Goal: Task Accomplishment & Management: Manage account settings

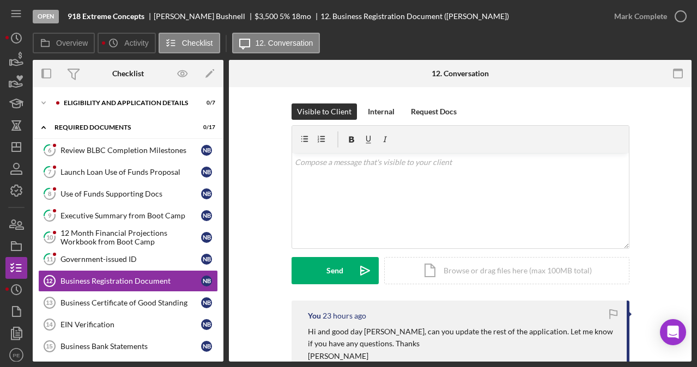
scroll to position [57, 0]
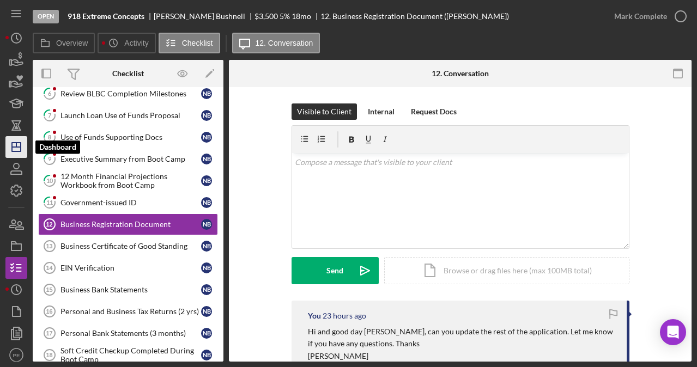
click at [21, 157] on icon "Icon/Dashboard" at bounding box center [16, 147] width 27 height 27
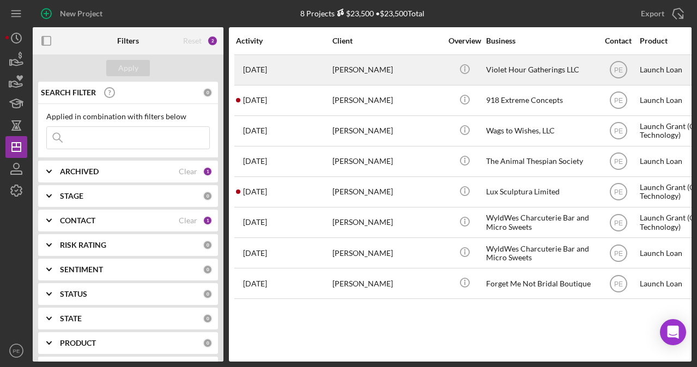
click at [307, 75] on div "5 days ago Michael Poompan" at bounding box center [283, 70] width 95 height 29
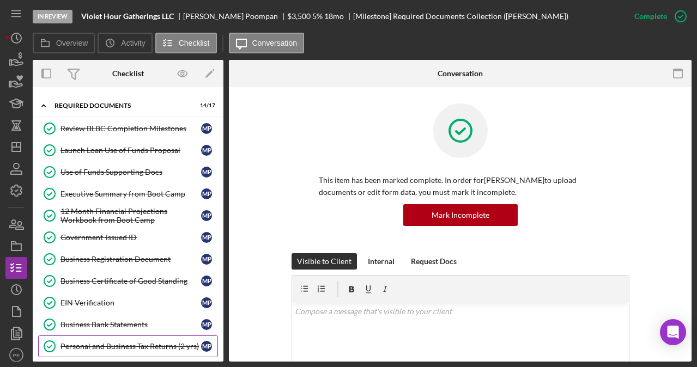
scroll to position [18, 0]
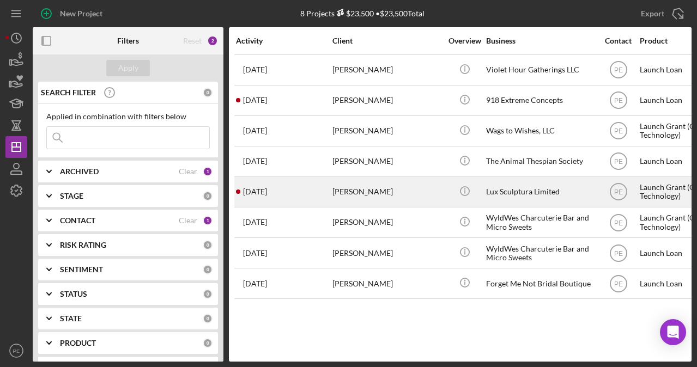
click at [365, 184] on div "[PERSON_NAME]" at bounding box center [387, 192] width 109 height 29
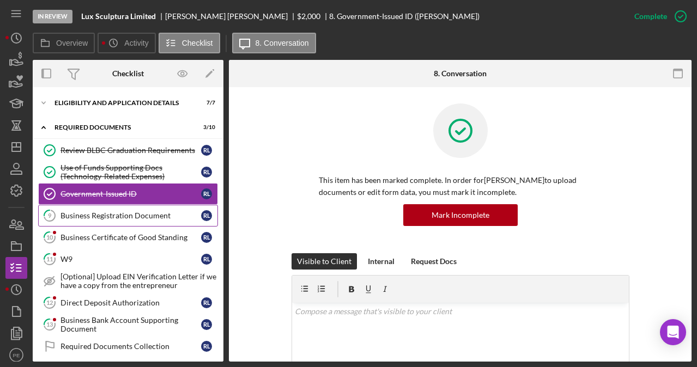
click at [131, 224] on link "9 Business Registration Document R L" at bounding box center [128, 216] width 180 height 22
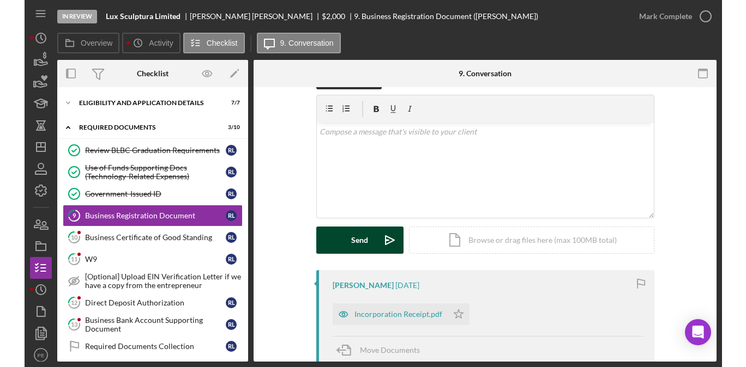
scroll to position [34, 0]
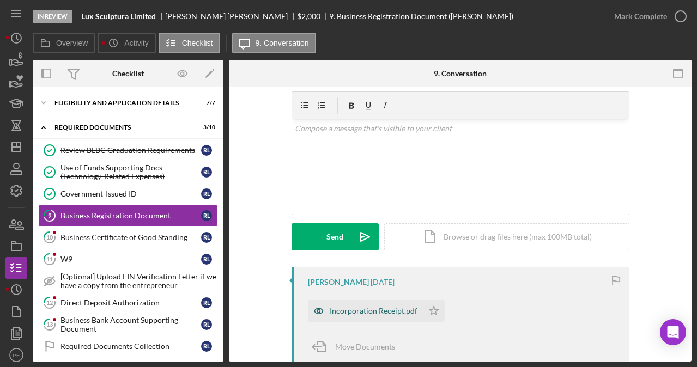
click at [361, 312] on div "Incorporation Receipt.pdf" at bounding box center [374, 311] width 88 height 9
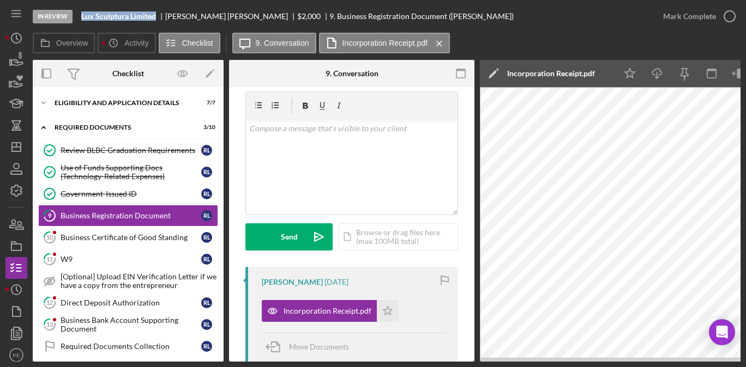
drag, startPoint x: 155, startPoint y: 16, endPoint x: 82, endPoint y: 17, distance: 73.6
click at [82, 17] on b "Lux Sculptura Limited" at bounding box center [118, 16] width 75 height 9
copy b "Lux Sculptura Limited"
click at [419, 234] on div "Icon/Document Browse or drag files here (max 100MB total) Tap to choose files o…" at bounding box center [398, 236] width 120 height 27
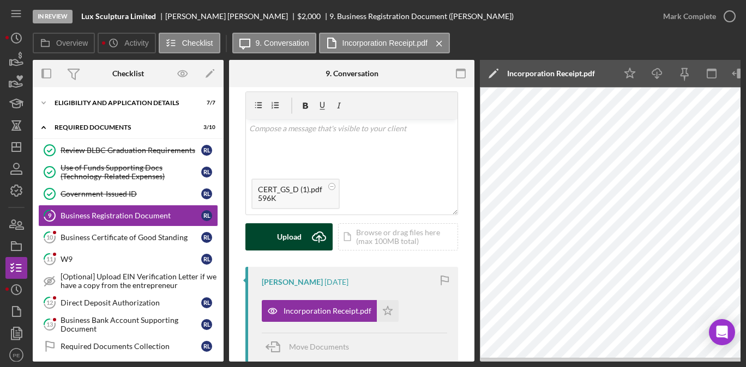
click at [293, 235] on div "Upload" at bounding box center [289, 236] width 25 height 27
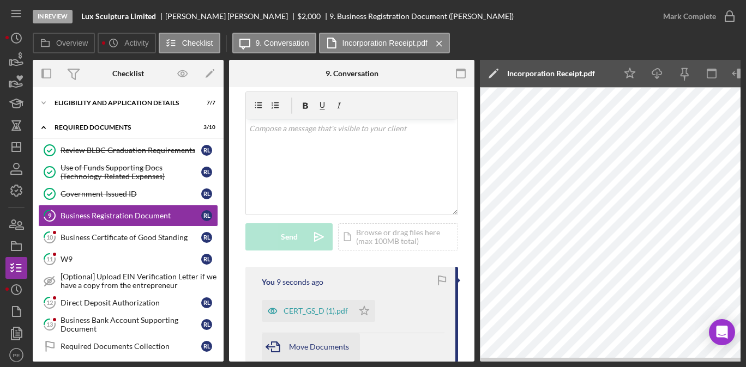
click at [297, 348] on span "Move Documents" at bounding box center [319, 346] width 60 height 9
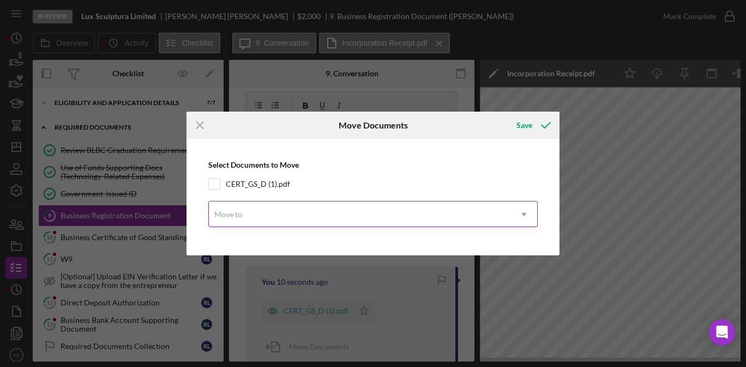
click at [286, 209] on div "Move to" at bounding box center [360, 214] width 302 height 25
click at [216, 180] on input "CERT_GS_D (1).pdf" at bounding box center [214, 184] width 11 height 11
checkbox input "true"
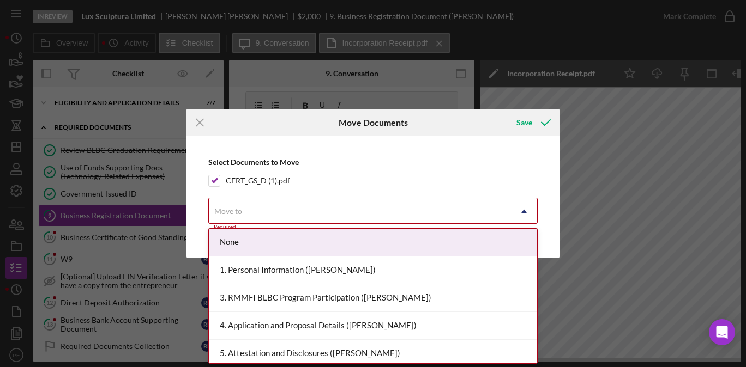
click at [296, 218] on div "Move to" at bounding box center [360, 211] width 302 height 25
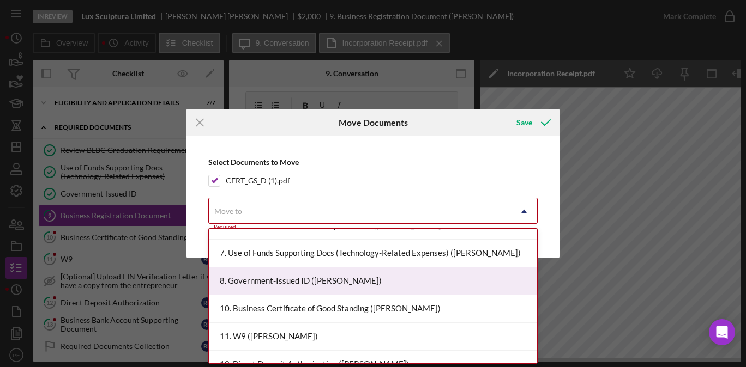
scroll to position [186, 0]
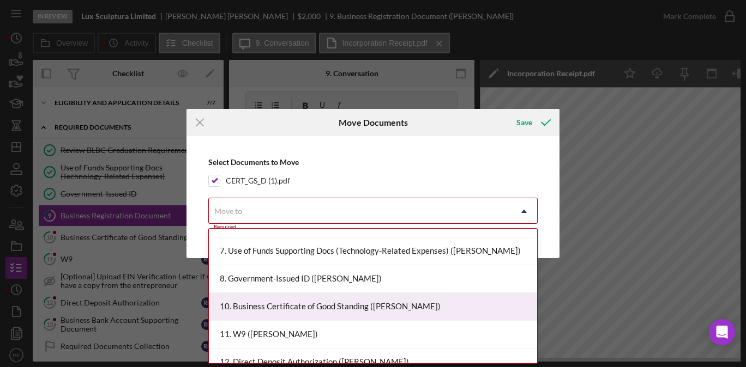
click at [317, 297] on div "10. Business Certificate of Good Standing (Roger L.)" at bounding box center [373, 307] width 328 height 28
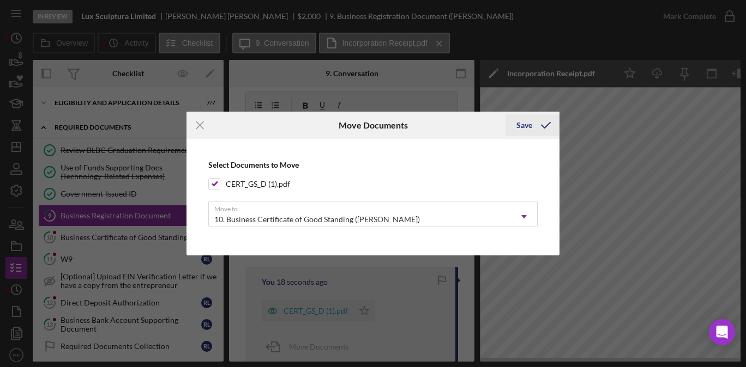
click at [517, 128] on div "Save" at bounding box center [524, 125] width 16 height 22
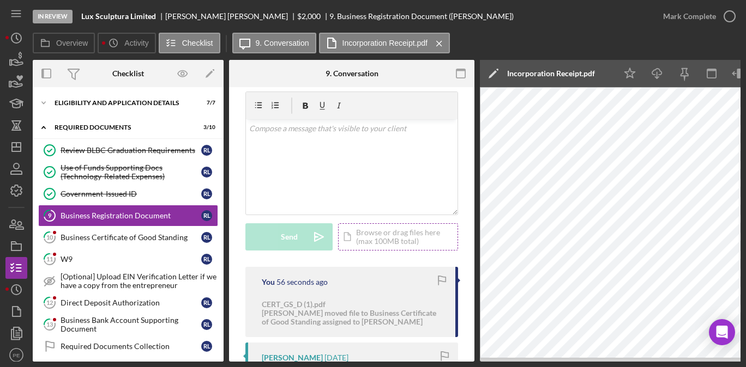
click at [406, 237] on div "Icon/Document Browse or drag files here (max 100MB total) Tap to choose files o…" at bounding box center [398, 236] width 120 height 27
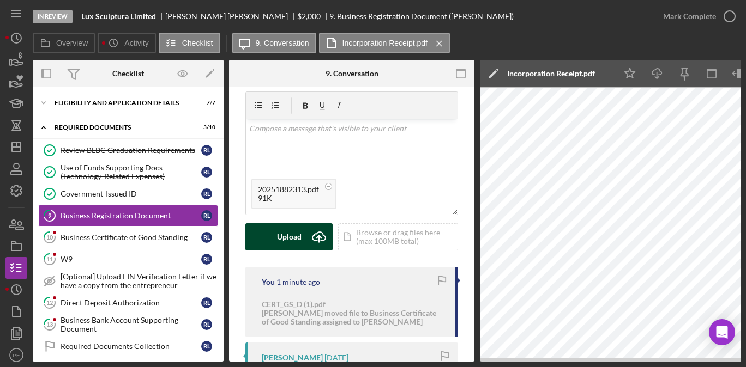
click at [303, 237] on button "Upload Icon/Upload" at bounding box center [288, 236] width 87 height 27
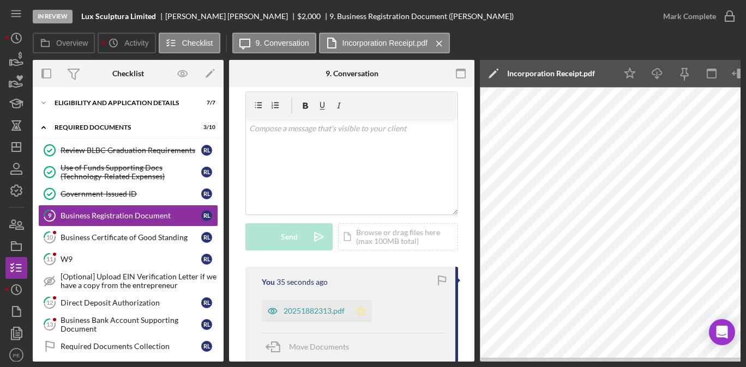
click at [360, 314] on polygon "button" at bounding box center [361, 310] width 9 height 9
click at [311, 307] on div "20251882313.pdf" at bounding box center [313, 311] width 61 height 9
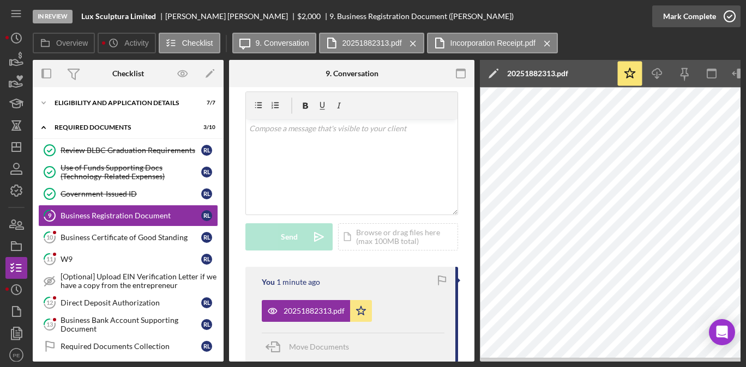
click at [690, 21] on div "Mark Complete" at bounding box center [689, 16] width 53 height 22
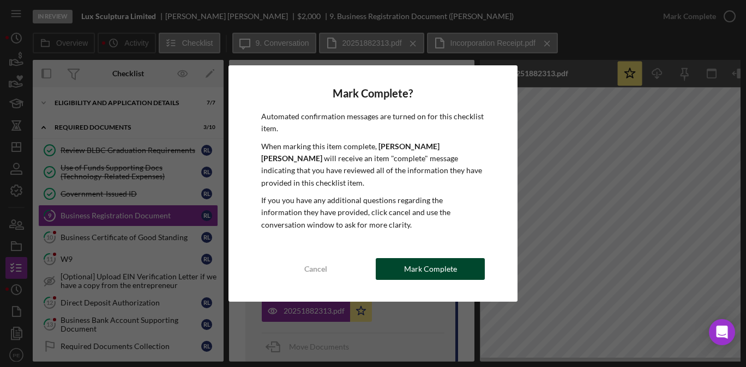
click at [439, 264] on div "Mark Complete" at bounding box center [430, 269] width 53 height 22
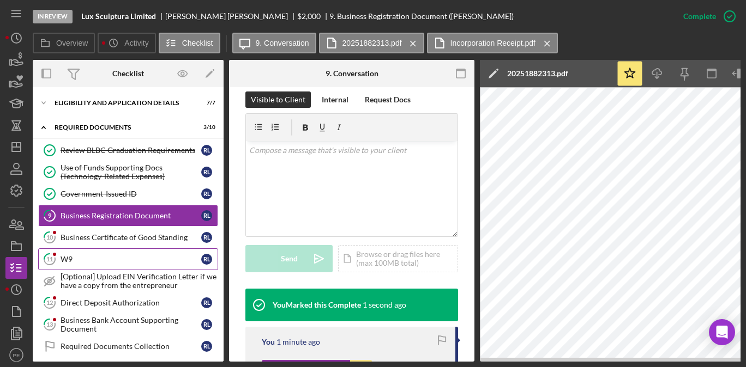
scroll to position [196, 0]
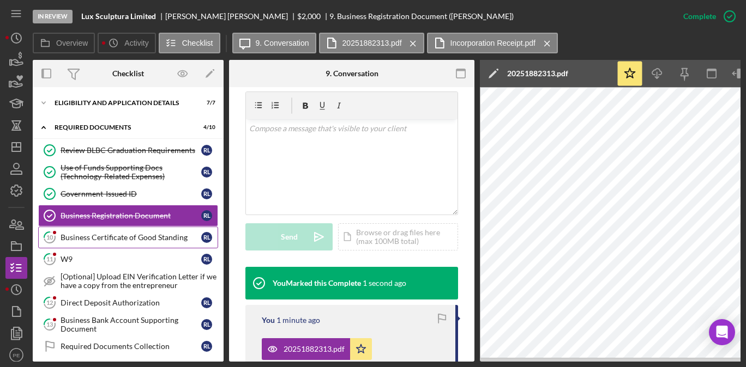
click at [134, 241] on div "Business Certificate of Good Standing" at bounding box center [131, 237] width 141 height 9
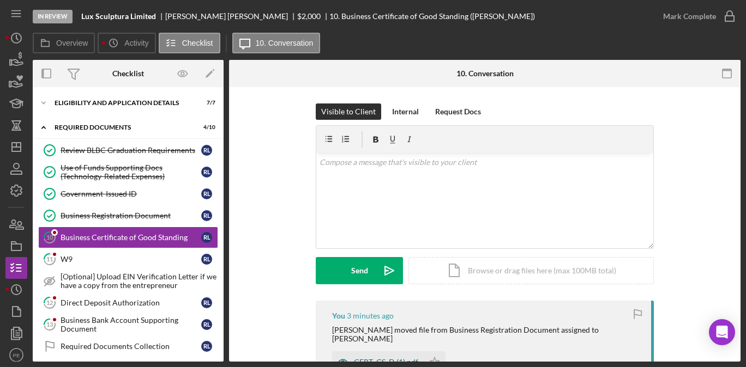
click at [410, 352] on div "CERT_GS_D (1).pdf" at bounding box center [378, 363] width 92 height 22
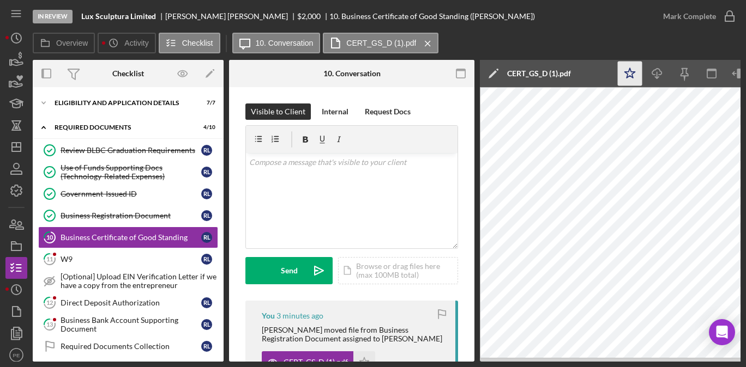
click at [634, 70] on icon "Icon/Star" at bounding box center [630, 74] width 25 height 25
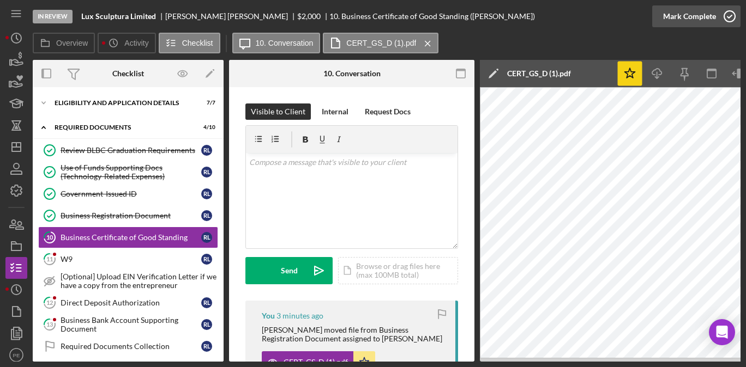
click at [687, 18] on div "Mark Complete" at bounding box center [689, 16] width 53 height 22
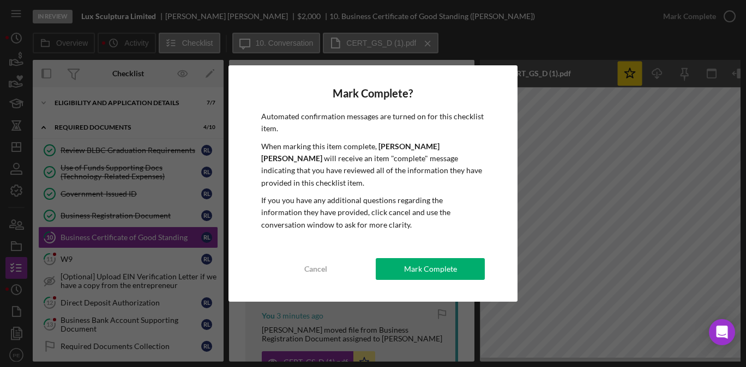
click at [444, 247] on div "Mark Complete? Automated confirmation messages are turned on for this checklist…" at bounding box center [372, 183] width 289 height 237
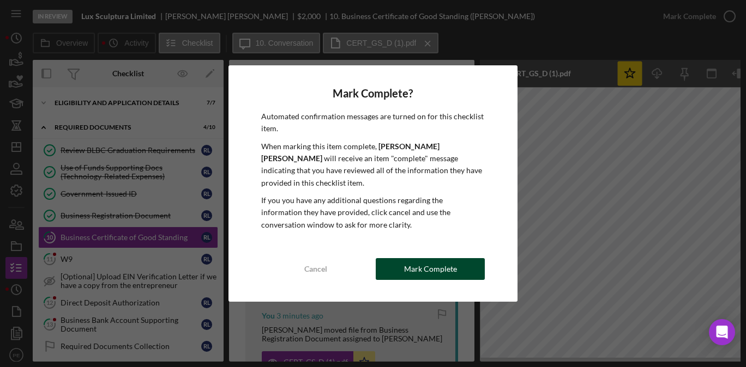
click at [428, 271] on div "Mark Complete" at bounding box center [430, 269] width 53 height 22
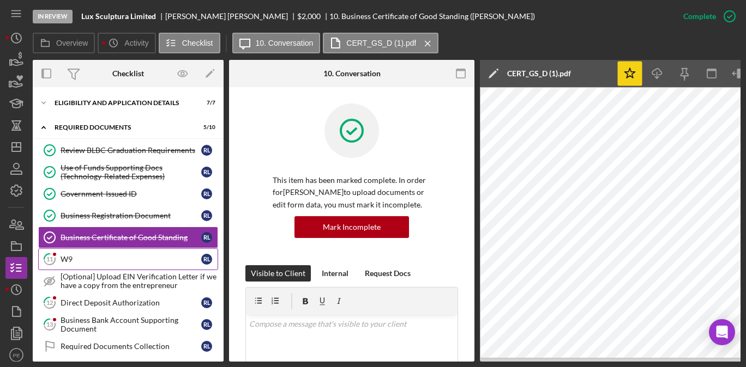
click at [90, 249] on link "11 W9 R L" at bounding box center [128, 260] width 180 height 22
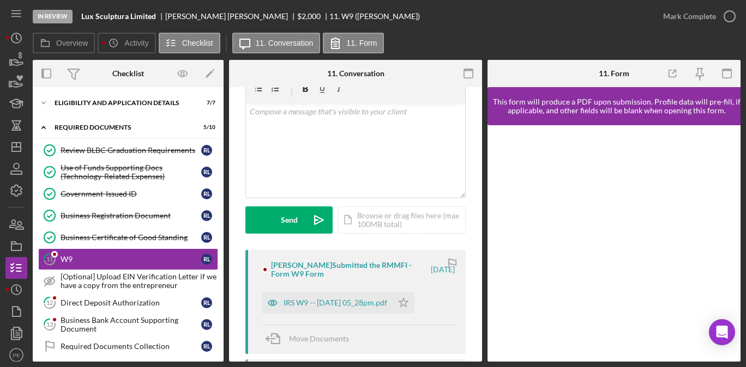
scroll to position [73, 0]
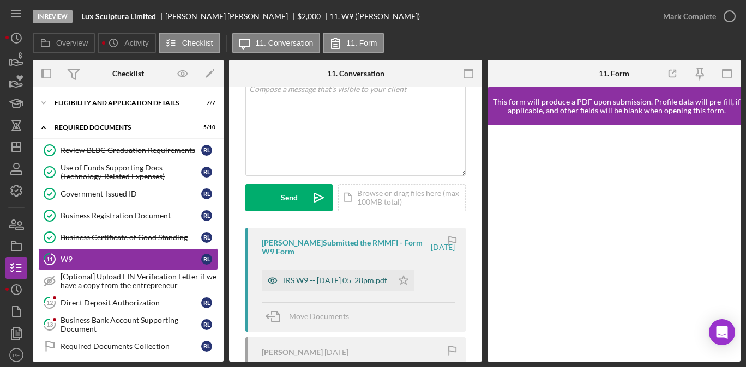
click at [352, 281] on div "IRS W9 -- [DATE] 05_28pm.pdf" at bounding box center [335, 280] width 104 height 9
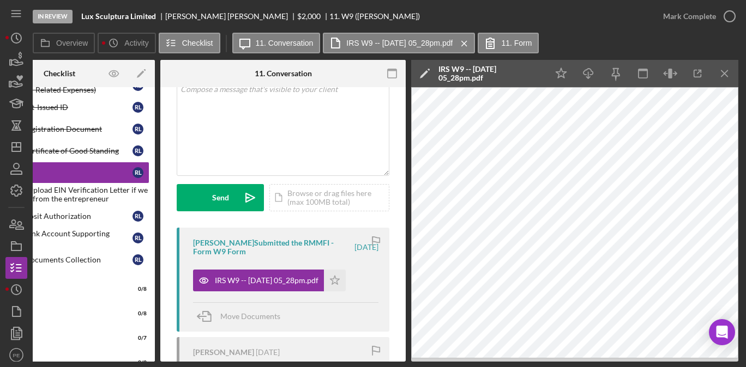
scroll to position [0, 70]
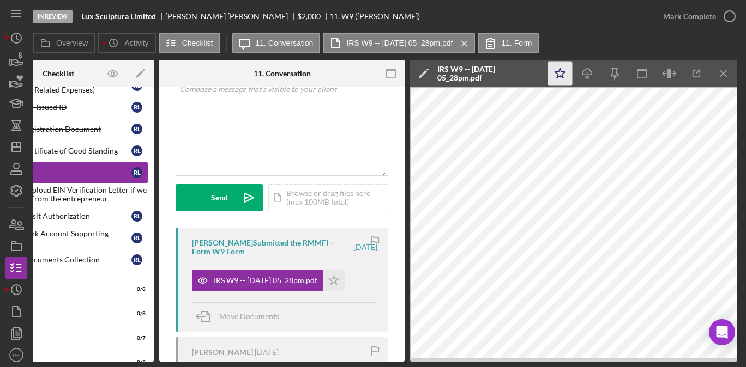
click at [569, 69] on icon "Icon/Star" at bounding box center [560, 74] width 25 height 25
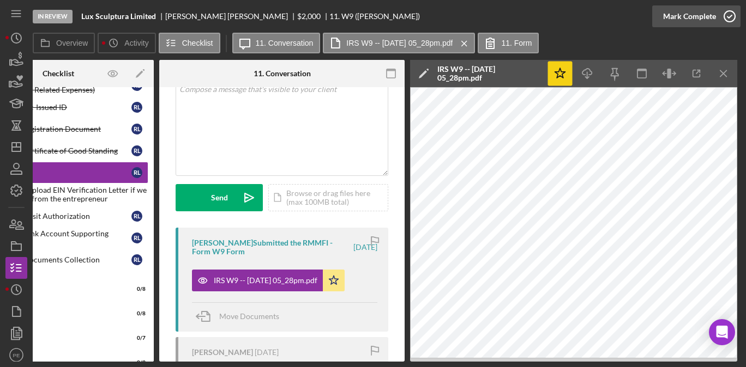
click at [693, 23] on div "Mark Complete" at bounding box center [689, 16] width 53 height 22
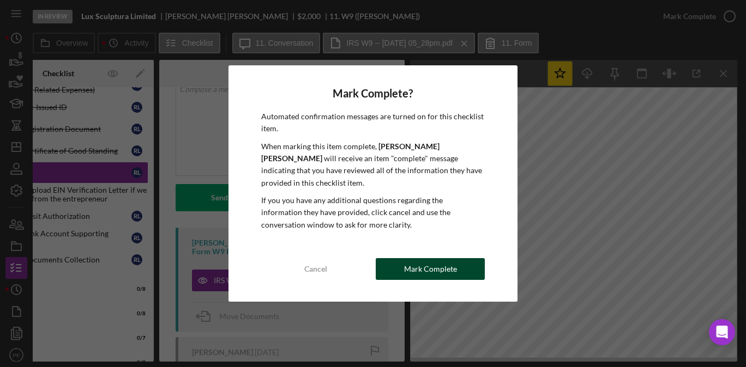
click at [416, 269] on div "Mark Complete" at bounding box center [430, 269] width 53 height 22
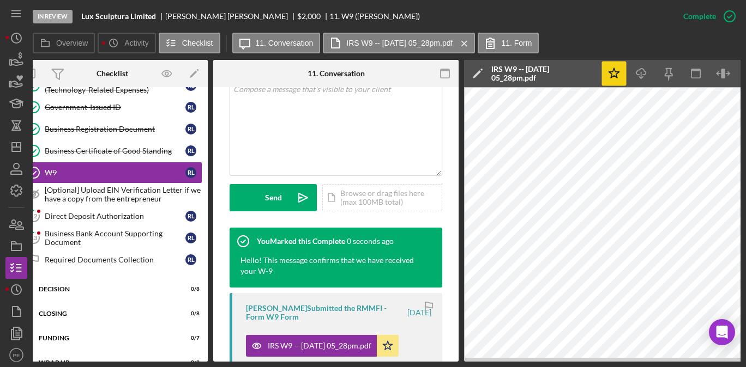
scroll to position [0, 0]
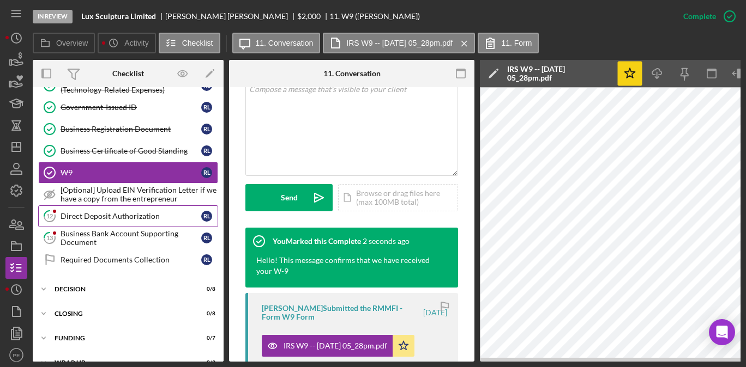
click at [108, 213] on div "Direct Deposit Authorization" at bounding box center [131, 216] width 141 height 9
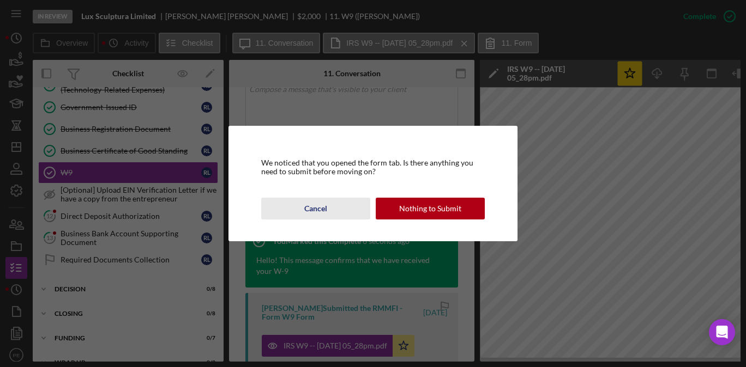
click at [304, 210] on button "Cancel" at bounding box center [315, 209] width 109 height 22
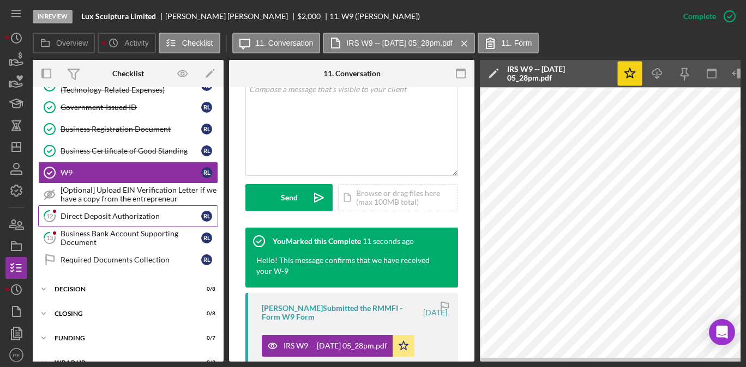
click at [95, 215] on div "Direct Deposit Authorization" at bounding box center [131, 216] width 141 height 9
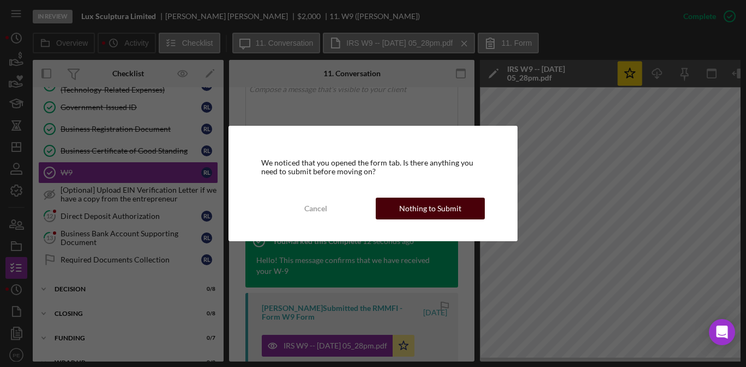
click at [414, 216] on div "Nothing to Submit" at bounding box center [430, 209] width 62 height 22
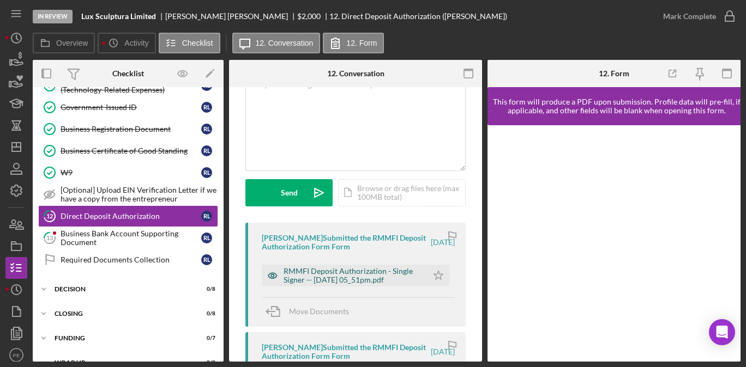
scroll to position [80, 0]
click at [396, 271] on div "RMMFI Deposit Authorization - Single Signer -- [DATE] 05_51pm.pdf" at bounding box center [352, 273] width 138 height 17
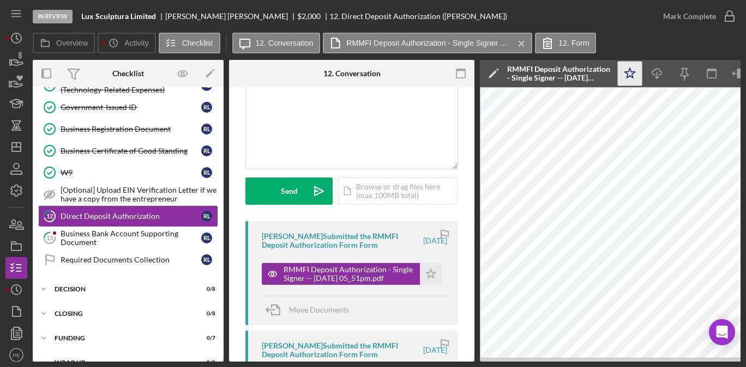
click at [631, 77] on polygon "button" at bounding box center [630, 73] width 10 height 10
click at [104, 238] on div "Business Bank Account Supporting Document" at bounding box center [131, 237] width 141 height 17
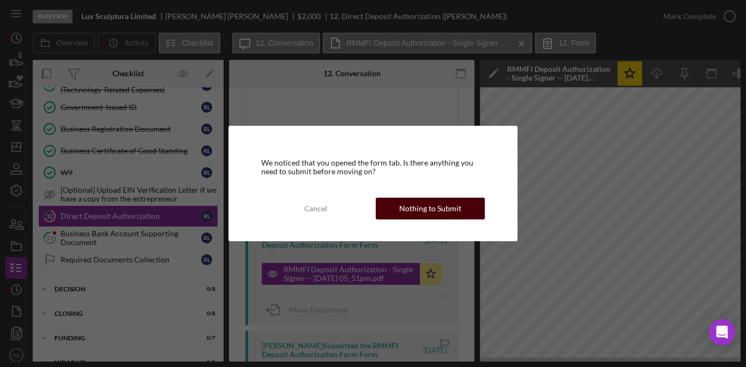
click at [417, 207] on div "Nothing to Submit" at bounding box center [430, 209] width 62 height 22
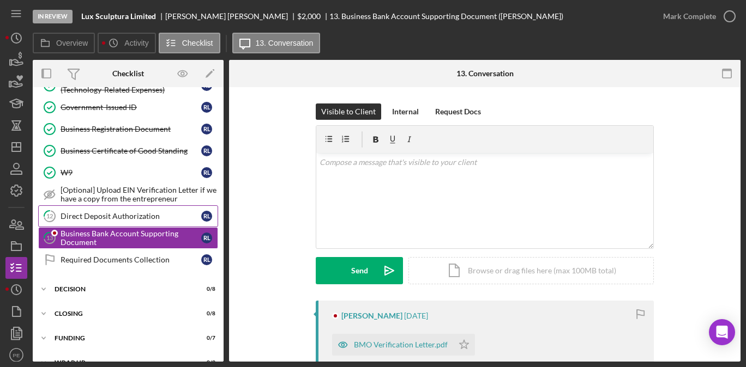
click at [106, 221] on link "12 Direct Deposit Authorization R L" at bounding box center [128, 217] width 180 height 22
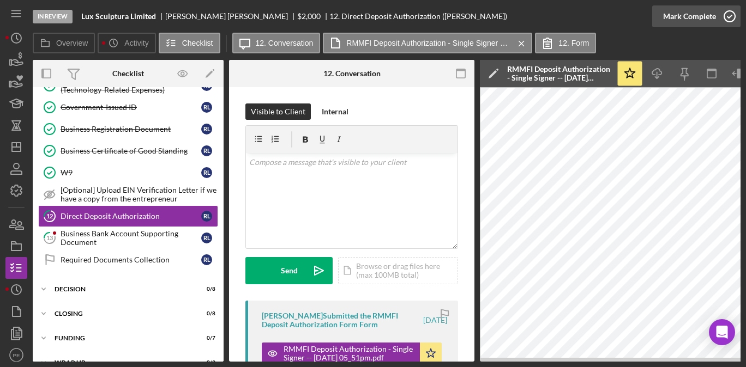
click at [693, 23] on div "Mark Complete" at bounding box center [689, 16] width 53 height 22
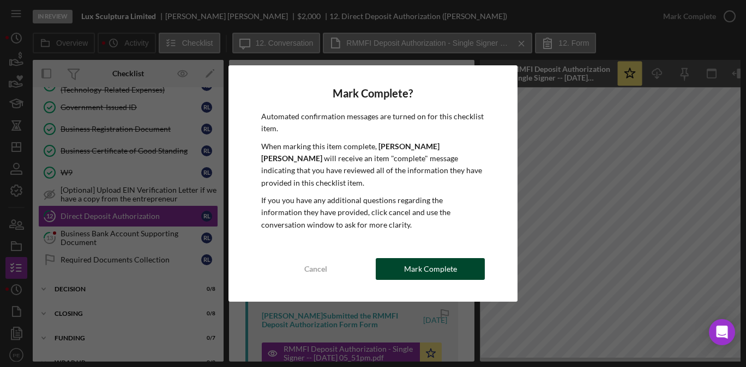
click at [401, 265] on button "Mark Complete" at bounding box center [430, 269] width 109 height 22
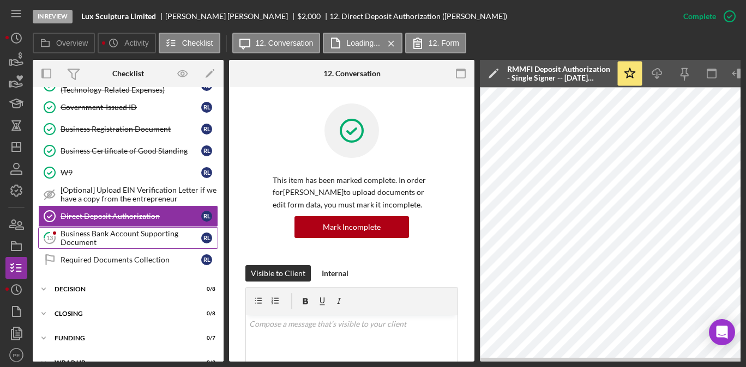
click at [150, 232] on div "Business Bank Account Supporting Document" at bounding box center [131, 237] width 141 height 17
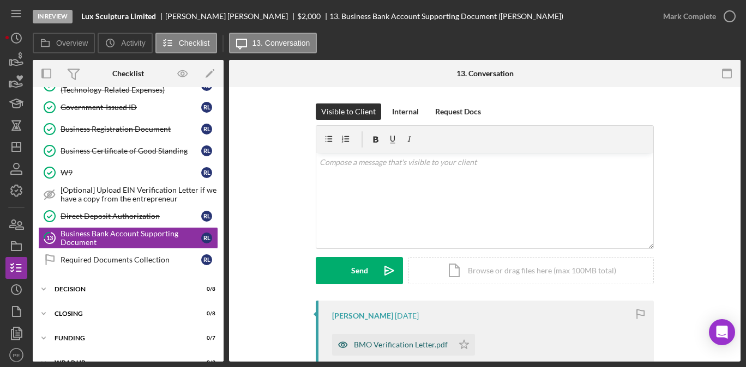
click at [402, 336] on div "BMO Verification Letter.pdf" at bounding box center [392, 345] width 121 height 22
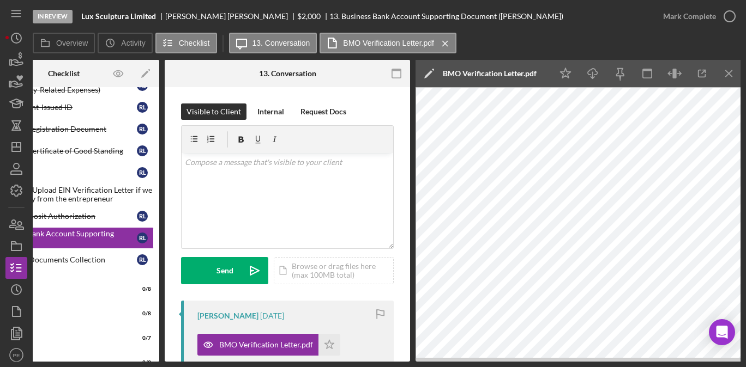
scroll to position [0, 65]
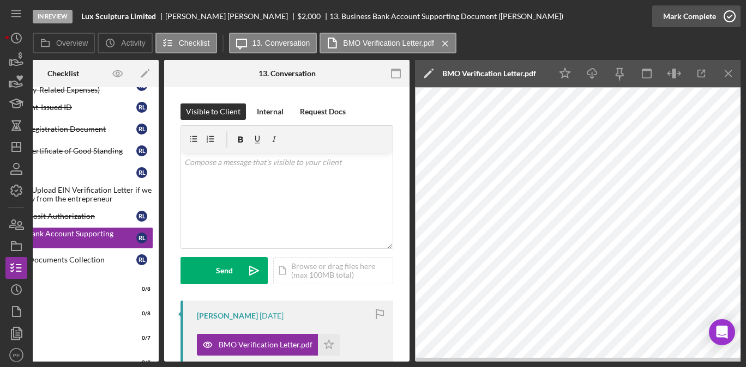
click at [688, 17] on div "Mark Complete" at bounding box center [689, 16] width 53 height 22
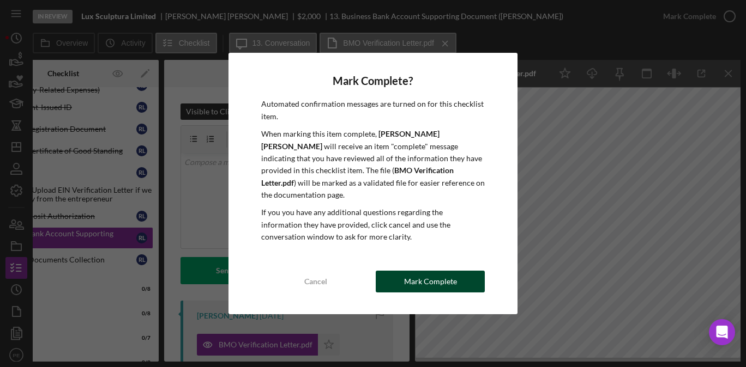
click at [431, 271] on div "Mark Complete" at bounding box center [430, 282] width 53 height 22
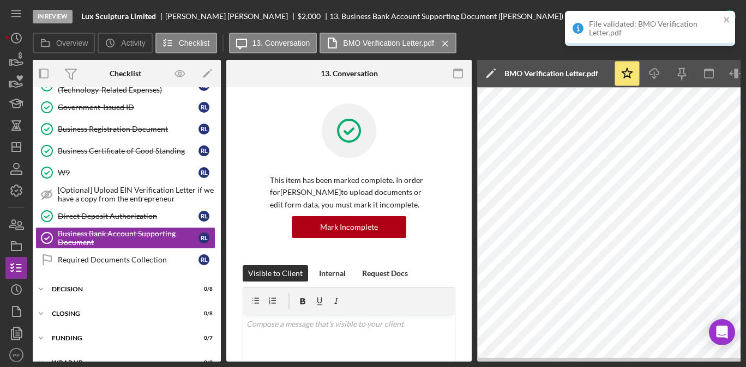
scroll to position [0, 0]
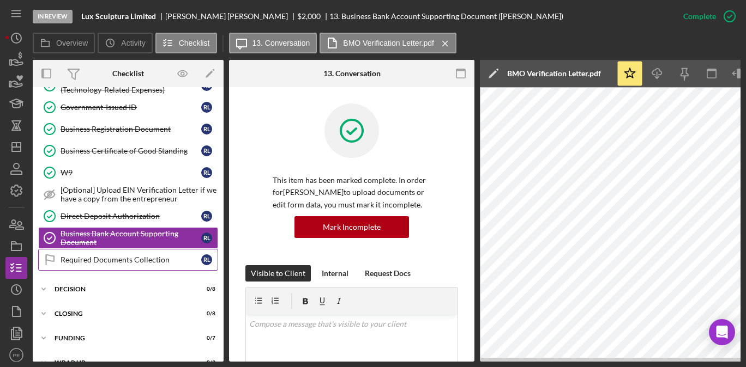
click at [159, 255] on link "Required Documents Collection Required Documents Collection R L" at bounding box center [128, 260] width 180 height 22
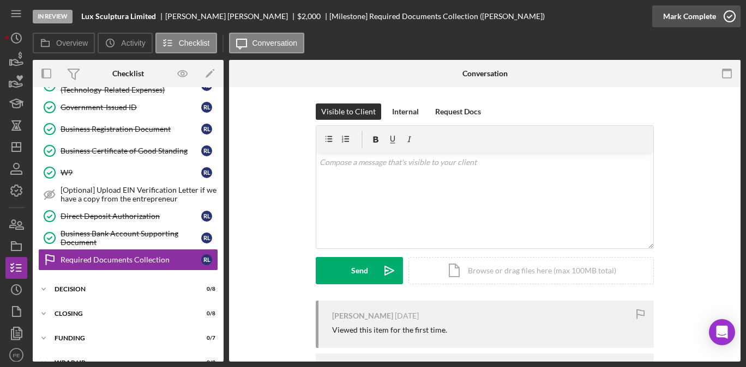
click at [678, 19] on div "Mark Complete" at bounding box center [689, 16] width 53 height 22
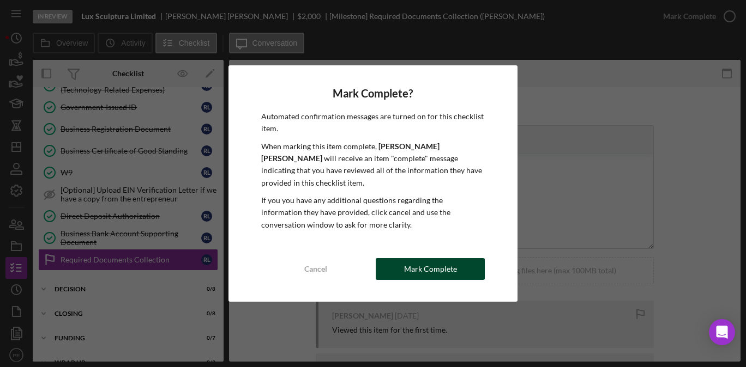
click at [404, 271] on button "Mark Complete" at bounding box center [430, 269] width 109 height 22
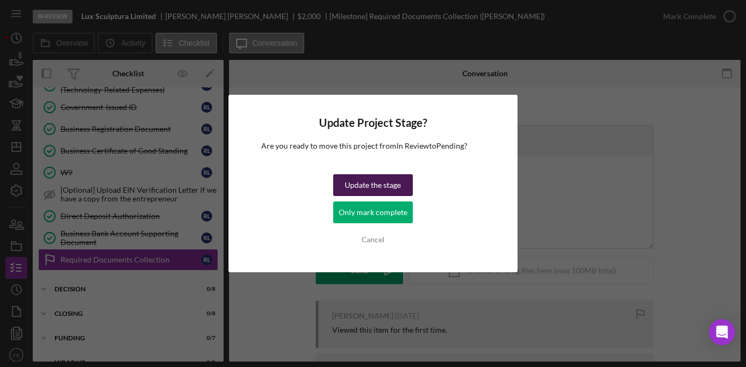
click at [391, 192] on div "Update the stage" at bounding box center [373, 185] width 56 height 22
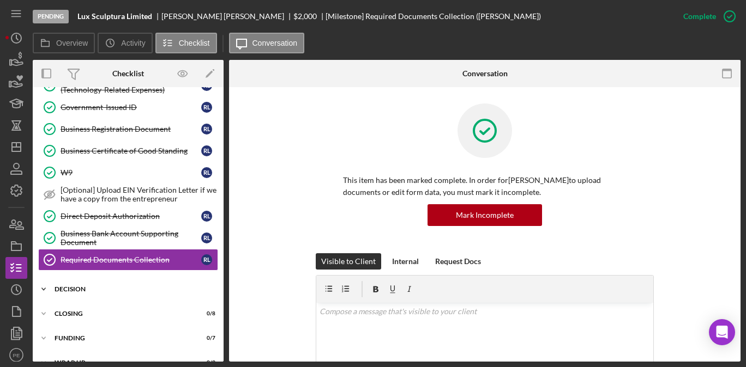
click at [134, 285] on div "Icon/Expander Decision 0 / 8" at bounding box center [128, 290] width 191 height 22
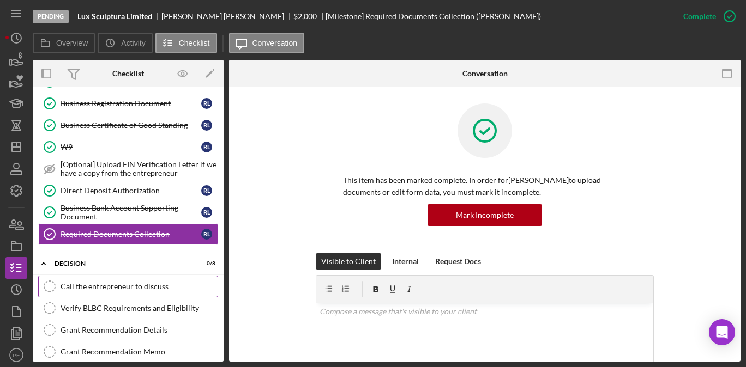
scroll to position [115, 0]
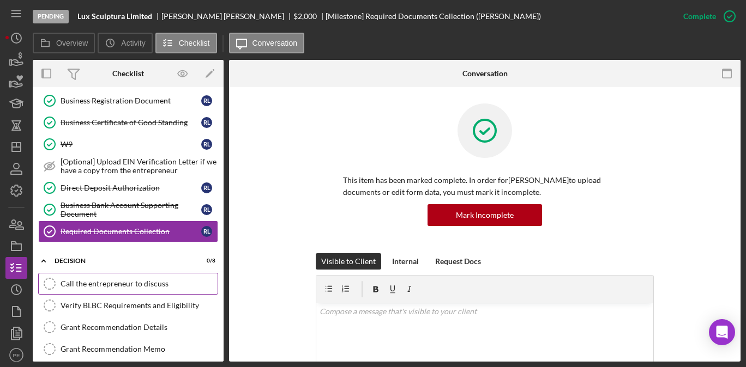
click at [149, 310] on link "Verify BLBC Requirements and Eligibility Verify BLBC Requirements and Eligibili…" at bounding box center [128, 306] width 180 height 22
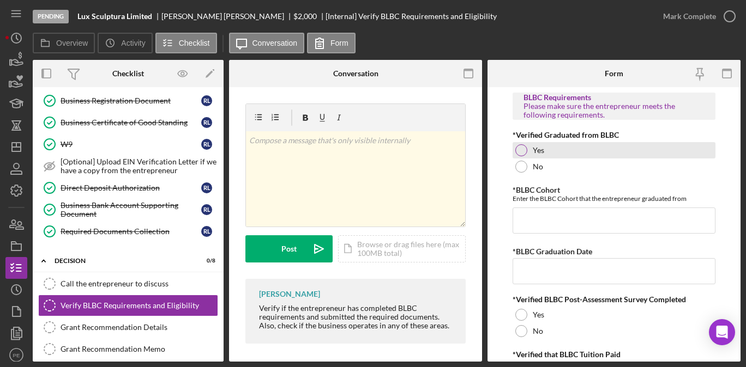
click at [522, 150] on div at bounding box center [521, 150] width 12 height 12
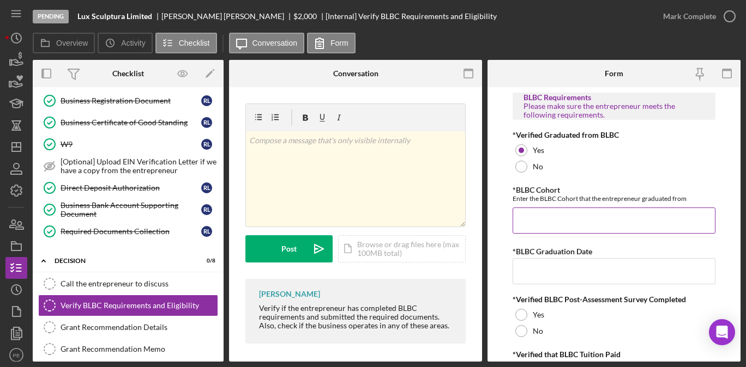
click at [530, 221] on input "*BLBC Cohort" at bounding box center [613, 221] width 202 height 26
type input "BLBC-EN-20-2025-1"
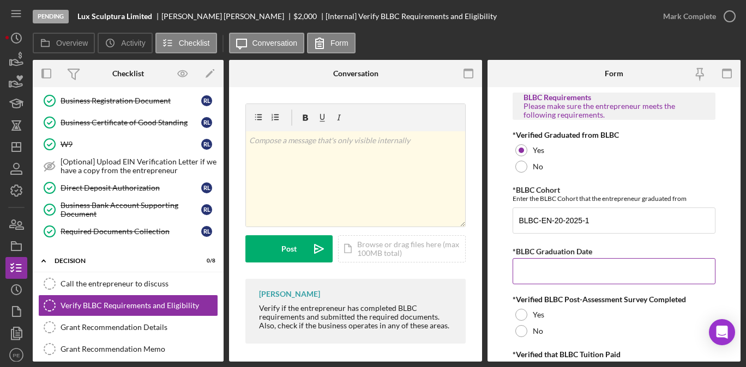
click at [550, 279] on input "*BLBC Graduation Date" at bounding box center [613, 271] width 202 height 26
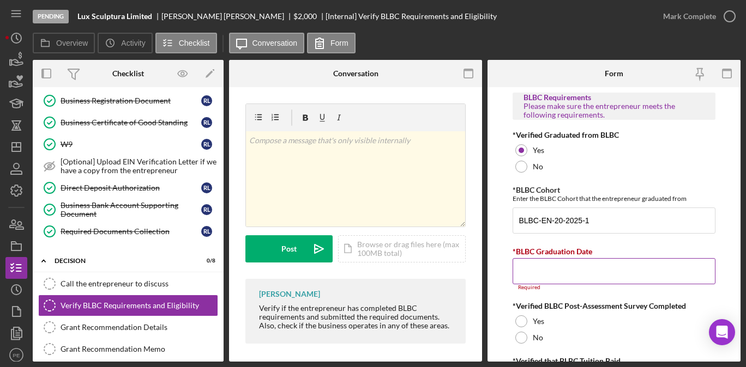
paste input "[DATE]"
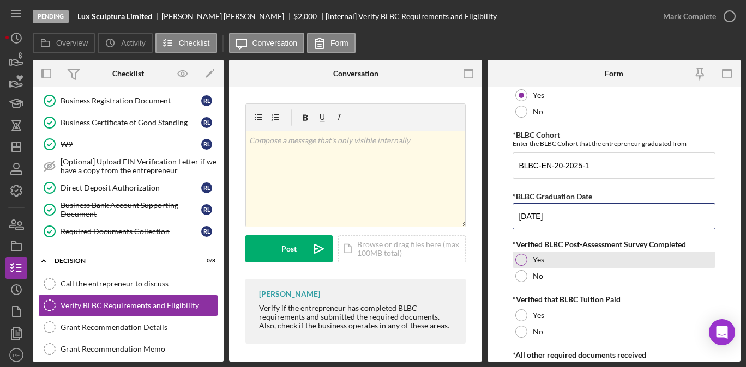
scroll to position [58, 0]
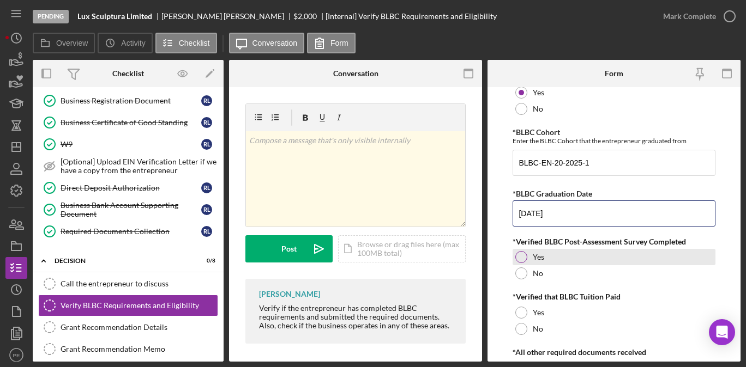
type input "[DATE]"
click at [521, 256] on div at bounding box center [521, 257] width 12 height 12
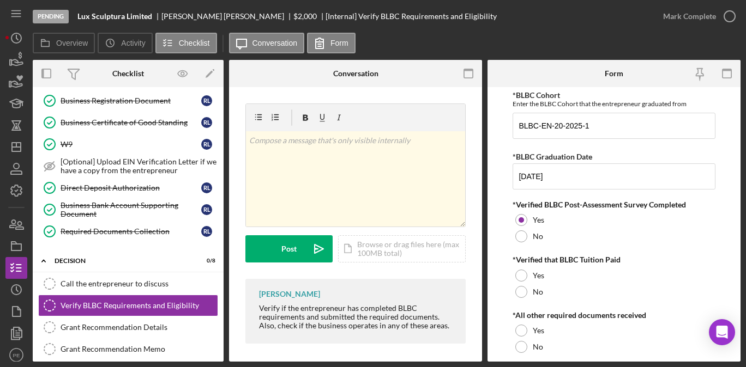
scroll to position [99, 0]
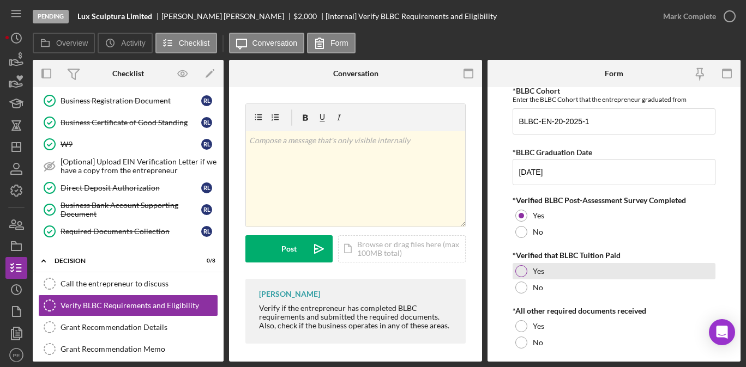
click at [522, 269] on div at bounding box center [521, 271] width 12 height 12
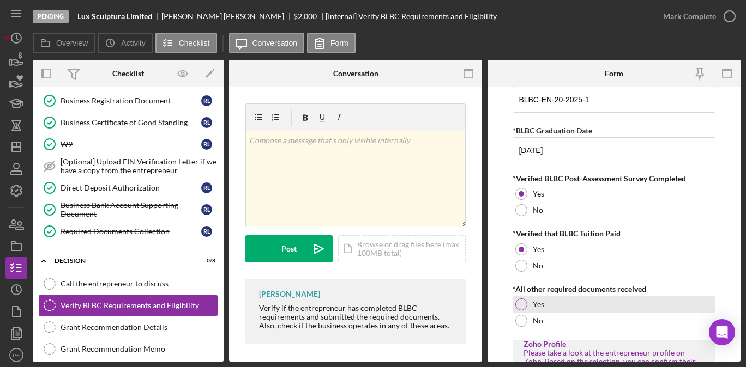
scroll to position [133, 0]
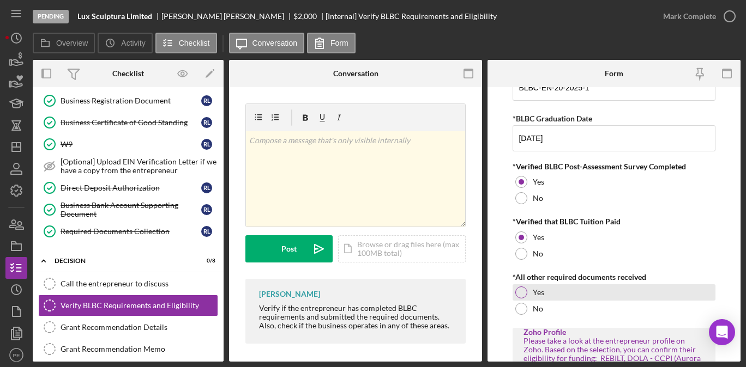
click at [527, 292] on div at bounding box center [521, 293] width 12 height 12
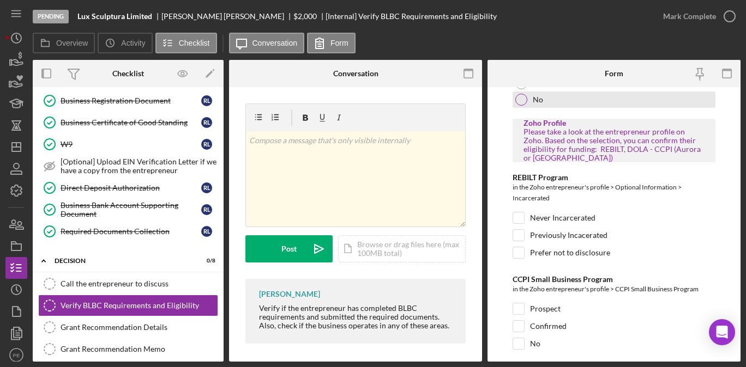
scroll to position [343, 0]
click at [521, 235] on input "Previously Incacerated" at bounding box center [518, 234] width 11 height 11
checkbox input "true"
click at [520, 325] on input "Confirmed" at bounding box center [518, 326] width 11 height 11
checkbox input "true"
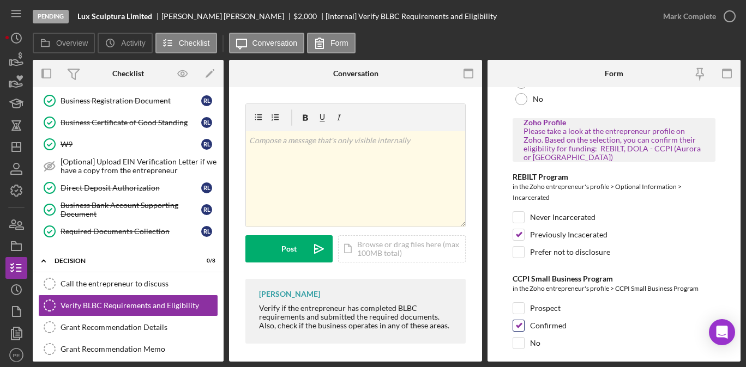
scroll to position [376, 0]
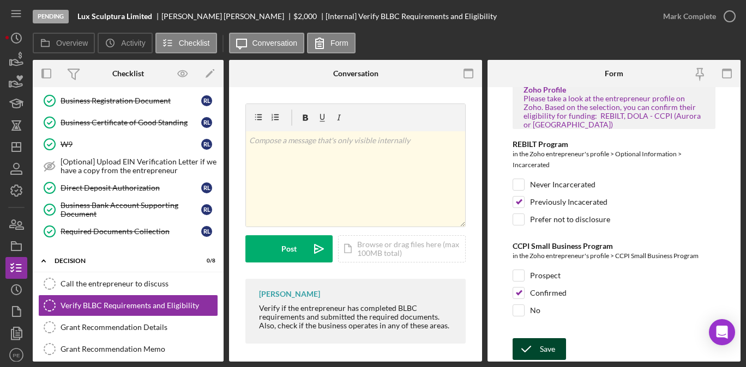
click at [543, 347] on div "Save" at bounding box center [547, 350] width 15 height 22
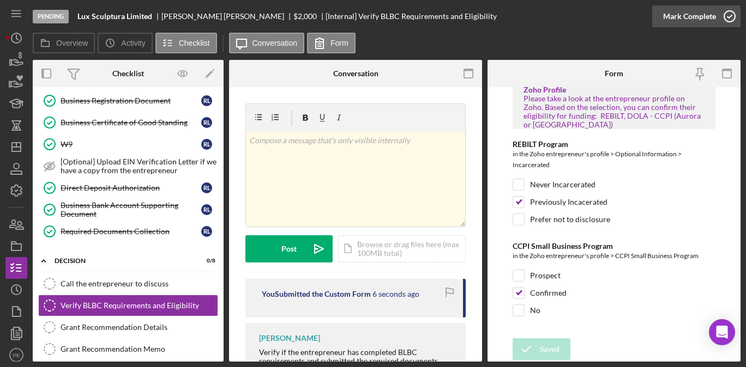
click at [697, 17] on div "Mark Complete" at bounding box center [689, 16] width 53 height 22
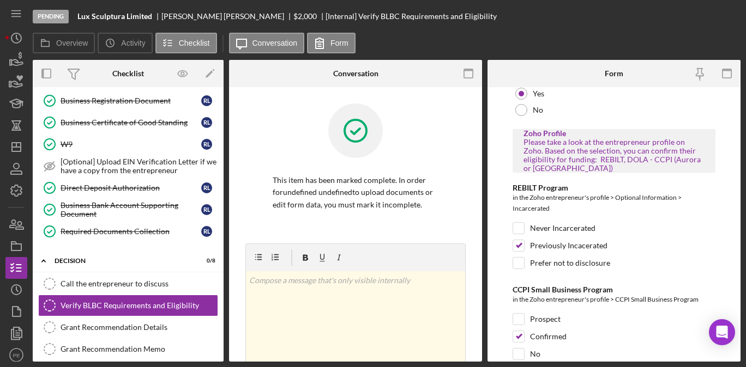
scroll to position [419, 0]
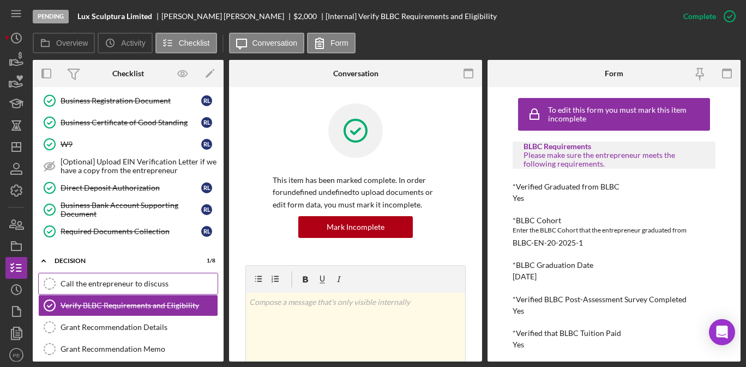
click at [105, 282] on div "Call the entrepreneur to discuss" at bounding box center [139, 284] width 157 height 9
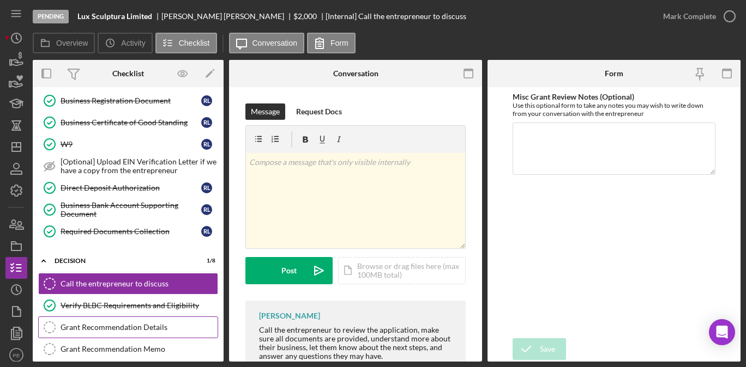
click at [165, 329] on div "Grant Recommendation Details" at bounding box center [139, 327] width 157 height 9
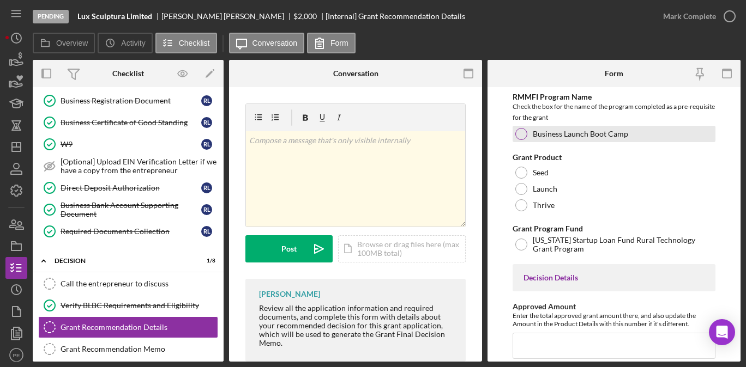
click at [517, 132] on div at bounding box center [521, 134] width 12 height 12
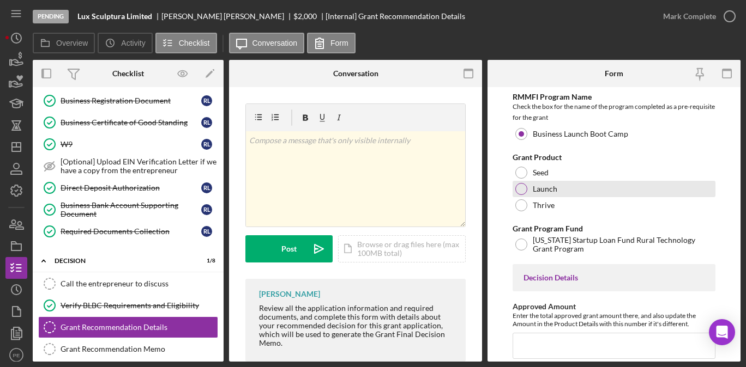
click at [518, 192] on div at bounding box center [521, 189] width 12 height 12
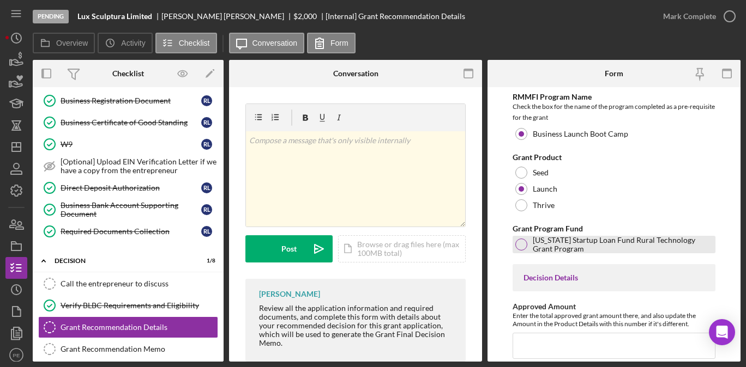
click at [523, 250] on div at bounding box center [521, 245] width 12 height 12
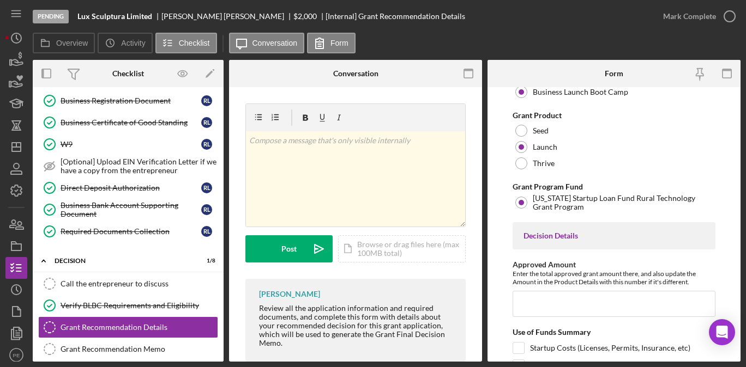
scroll to position [47, 0]
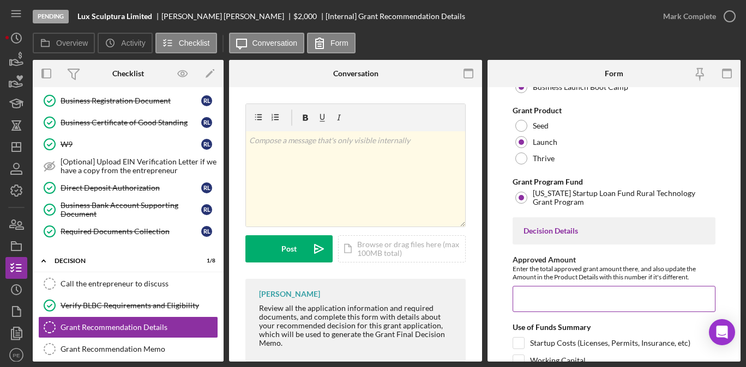
click at [552, 297] on input "Approved Amount" at bounding box center [613, 299] width 202 height 26
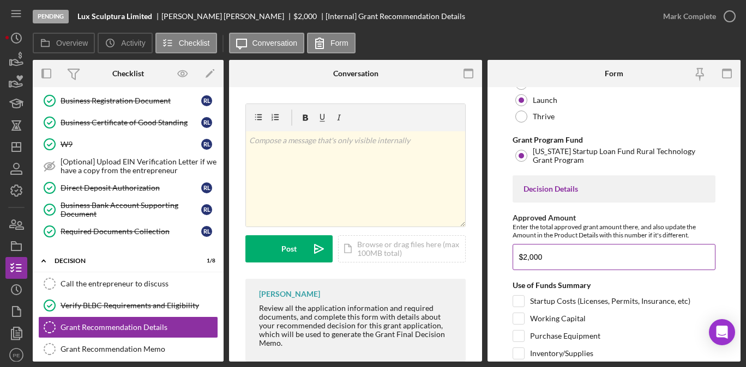
scroll to position [96, 0]
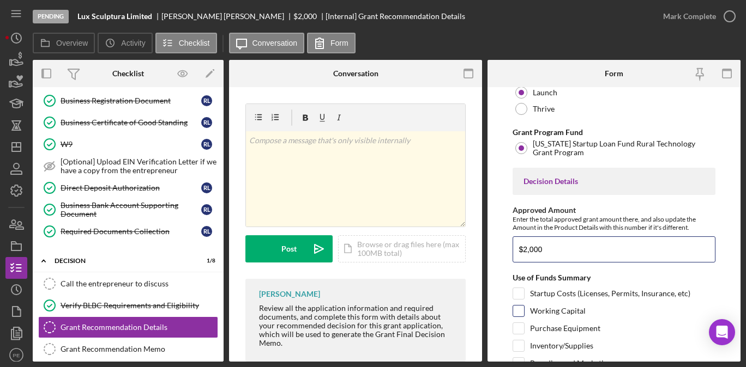
type input "$2,000"
click at [527, 311] on div "Working Capital" at bounding box center [613, 313] width 202 height 17
click at [521, 296] on input "Startup Costs (Licenses, Permits, Insurance, etc)" at bounding box center [518, 293] width 11 height 11
checkbox input "true"
click at [523, 328] on input "Purchase Equipment" at bounding box center [518, 328] width 11 height 11
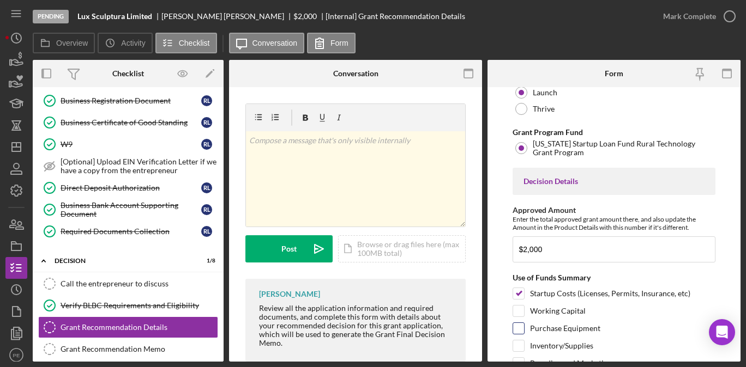
checkbox input "true"
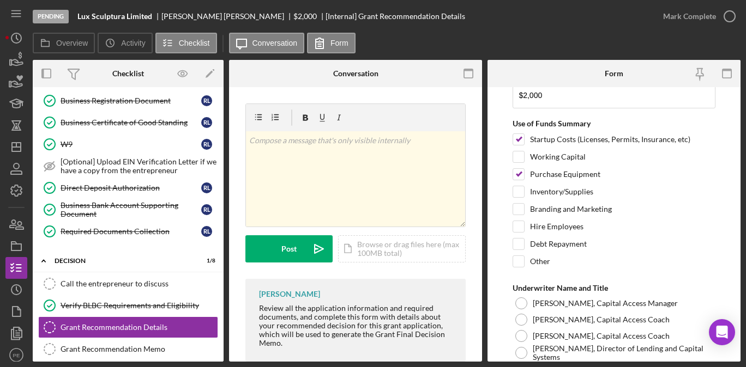
scroll to position [345, 0]
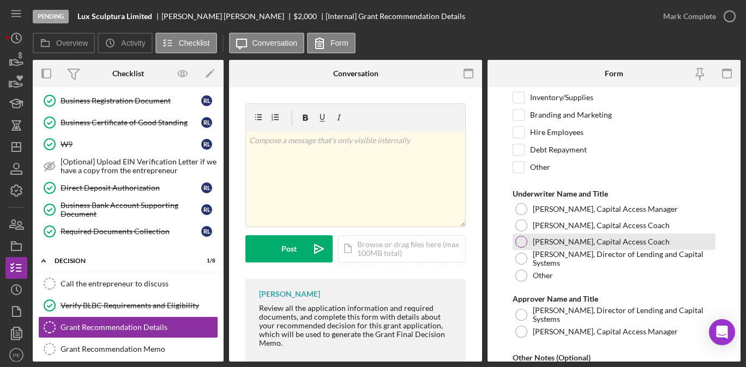
click at [520, 240] on div at bounding box center [521, 242] width 12 height 12
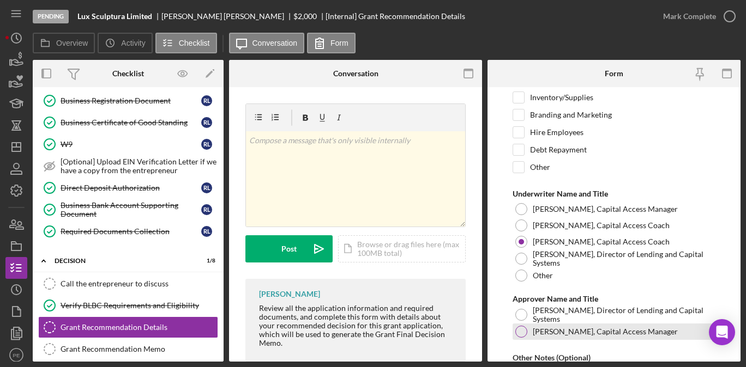
click at [520, 328] on div at bounding box center [521, 332] width 12 height 12
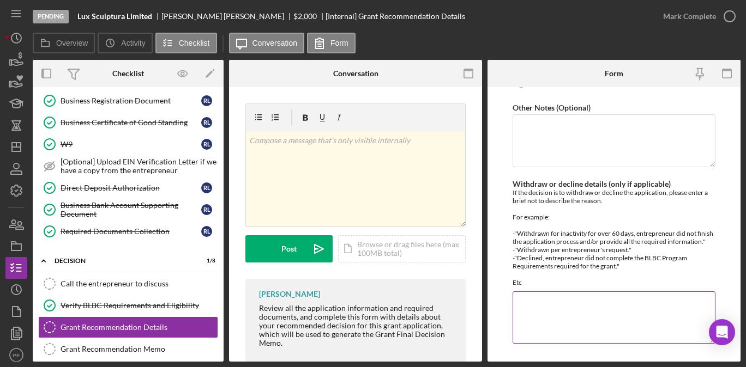
scroll to position [626, 0]
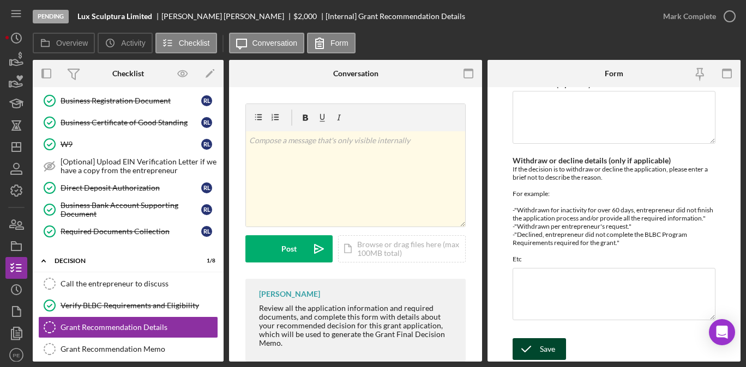
click at [541, 346] on div "Save" at bounding box center [547, 350] width 15 height 22
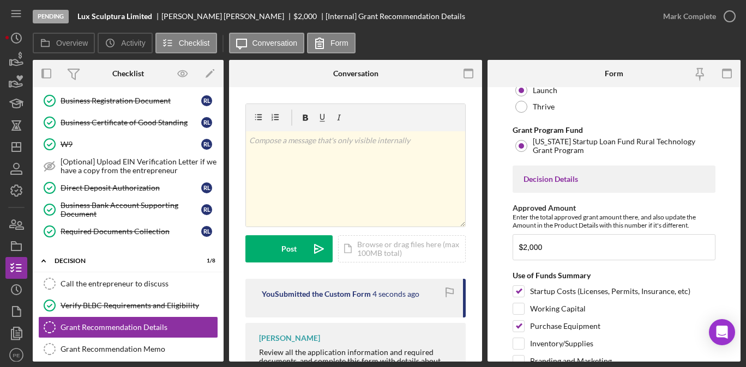
scroll to position [0, 0]
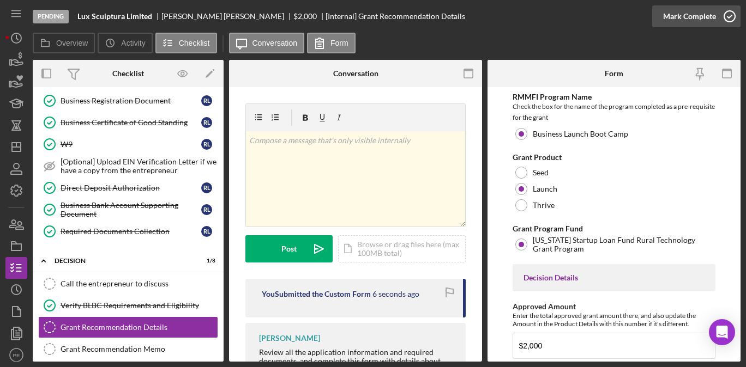
click at [686, 26] on div "Mark Complete" at bounding box center [689, 16] width 53 height 22
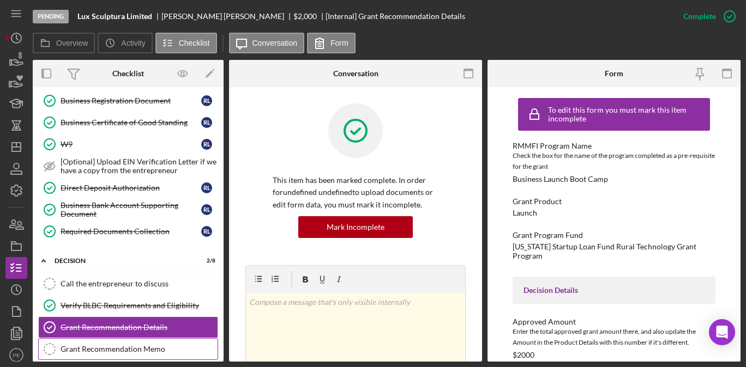
click at [136, 356] on link "Grant Recommendation Memo Grant Recommendation Memo" at bounding box center [128, 350] width 180 height 22
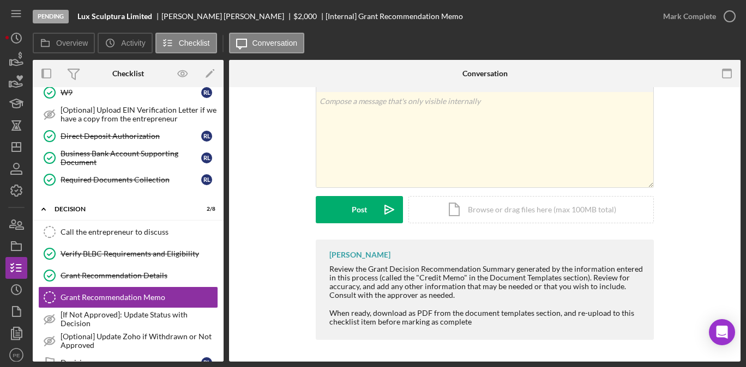
scroll to position [167, 0]
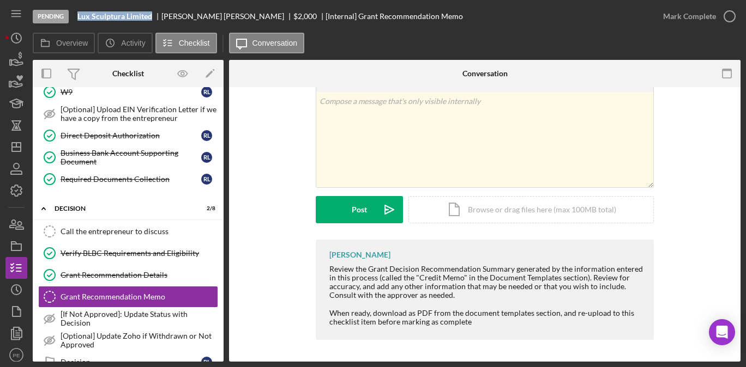
drag, startPoint x: 152, startPoint y: 16, endPoint x: 78, endPoint y: 17, distance: 73.6
click at [78, 17] on b "Lux Sculptura Limited" at bounding box center [114, 16] width 75 height 9
copy b "Lux Sculptura Limited"
click at [456, 206] on div "Icon/Document Browse or drag files here (max 100MB total) Tap to choose files o…" at bounding box center [530, 209] width 245 height 27
click at [507, 211] on div "Icon/Document Browse or drag files here (max 100MB total) Tap to choose files o…" at bounding box center [530, 209] width 245 height 27
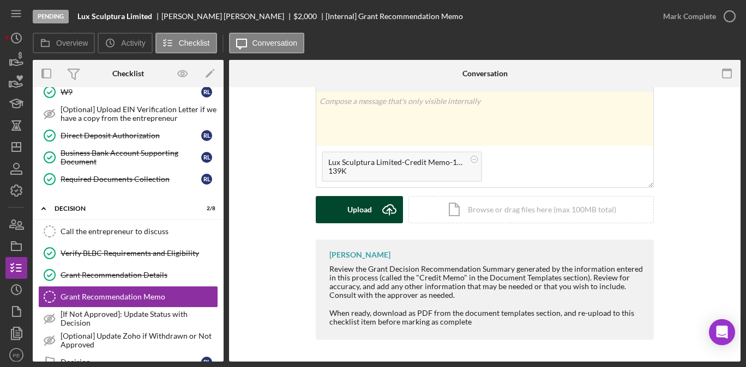
click at [384, 219] on icon "Icon/Upload" at bounding box center [389, 209] width 27 height 27
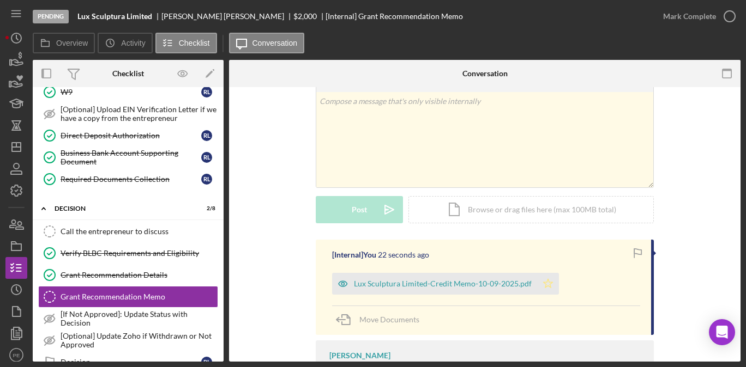
click at [548, 283] on icon "Icon/Star" at bounding box center [548, 284] width 22 height 22
click at [80, 231] on div "Call the entrepreneur to discuss" at bounding box center [139, 231] width 157 height 9
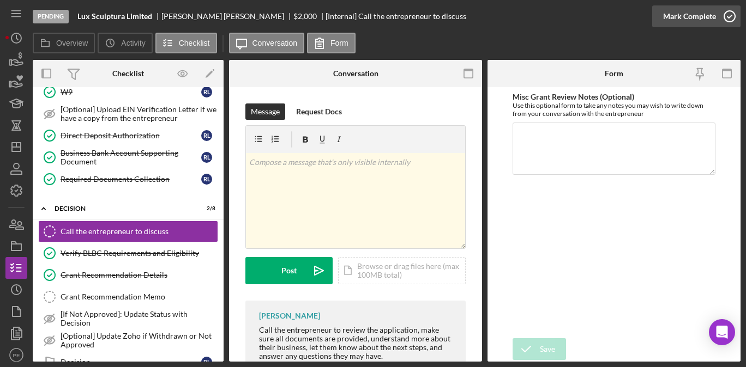
click at [687, 17] on div "Mark Complete" at bounding box center [689, 16] width 53 height 22
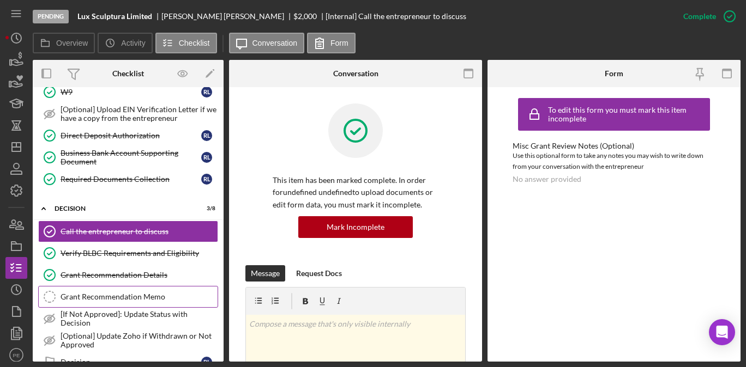
click at [87, 288] on link "Grant Recommendation Memo Grant Recommendation Memo" at bounding box center [128, 297] width 180 height 22
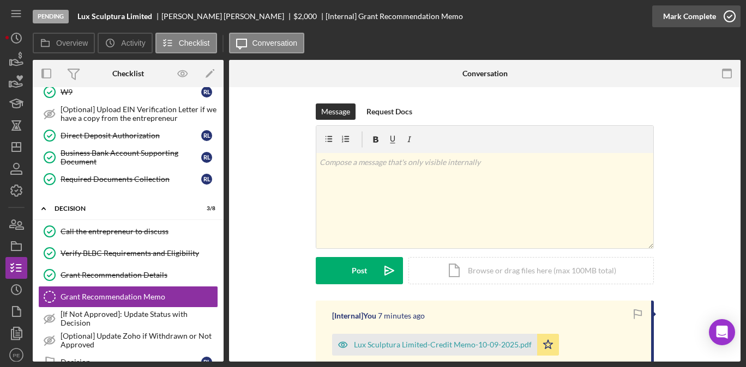
click at [678, 15] on div "Mark Complete" at bounding box center [689, 16] width 53 height 22
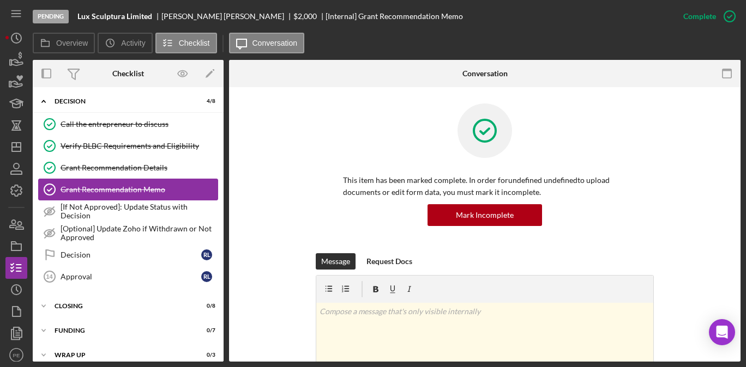
scroll to position [279, 0]
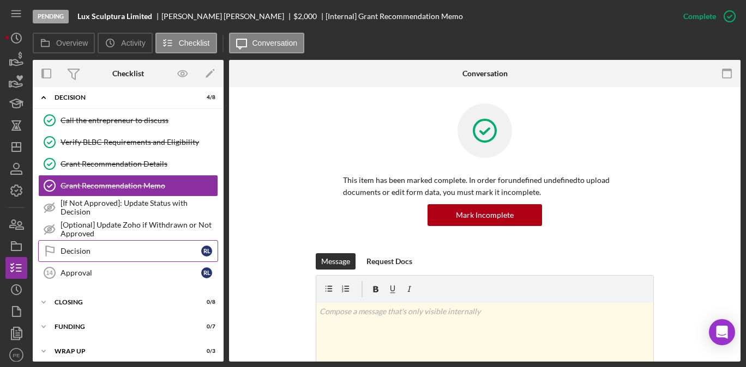
click at [122, 257] on link "Decision Decision R L" at bounding box center [128, 251] width 180 height 22
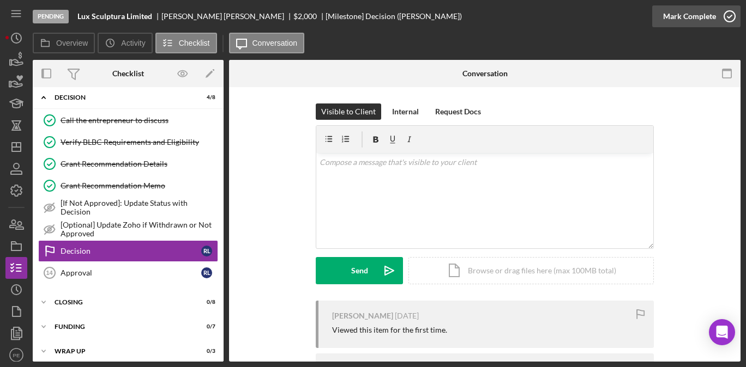
click at [697, 15] on div "Mark Complete" at bounding box center [689, 16] width 53 height 22
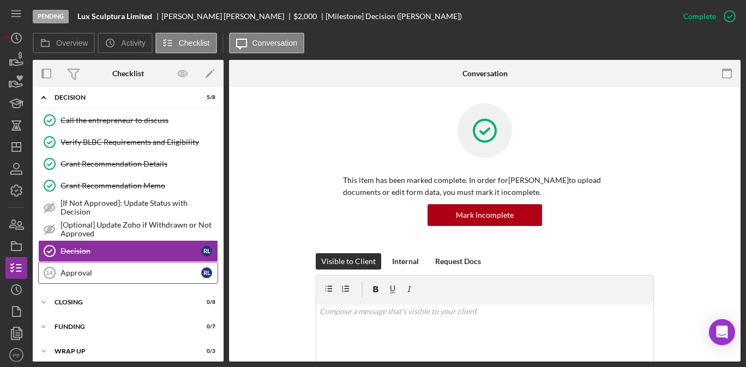
click at [116, 281] on link "Approval 14 Approval R L" at bounding box center [128, 273] width 180 height 22
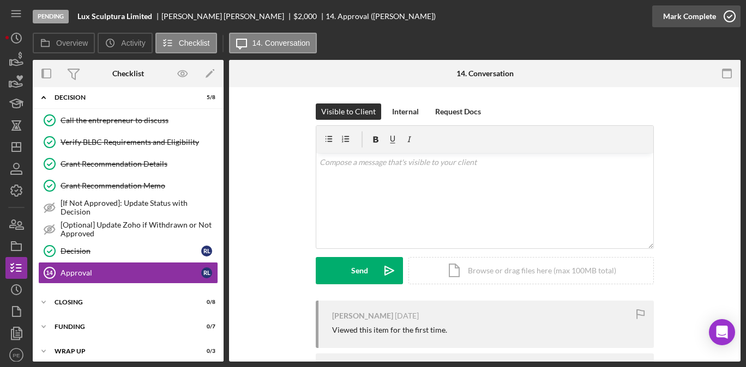
click at [696, 20] on div "Mark Complete" at bounding box center [689, 16] width 53 height 22
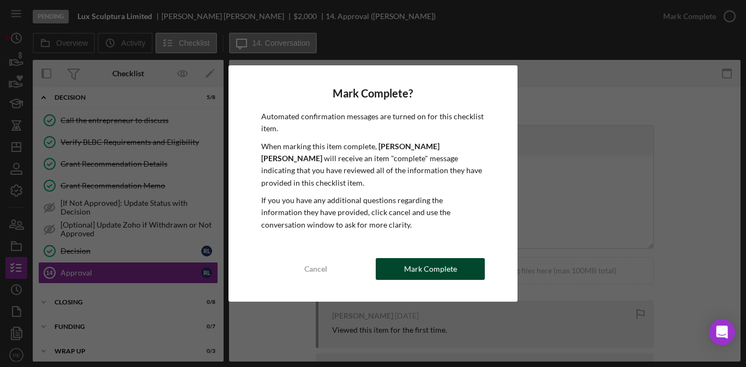
click at [427, 262] on div "Mark Complete" at bounding box center [430, 269] width 53 height 22
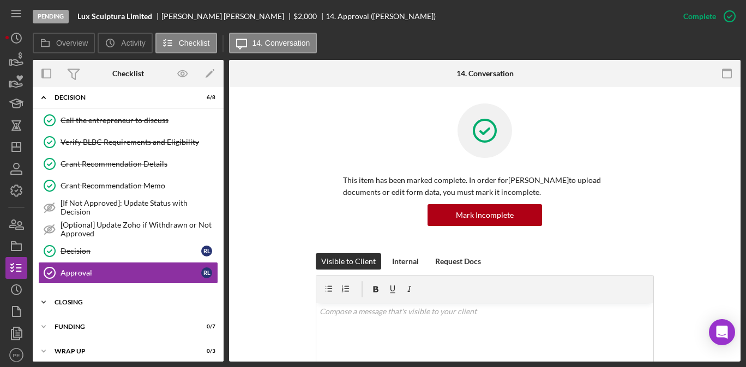
click at [65, 300] on div "Closing" at bounding box center [132, 302] width 155 height 7
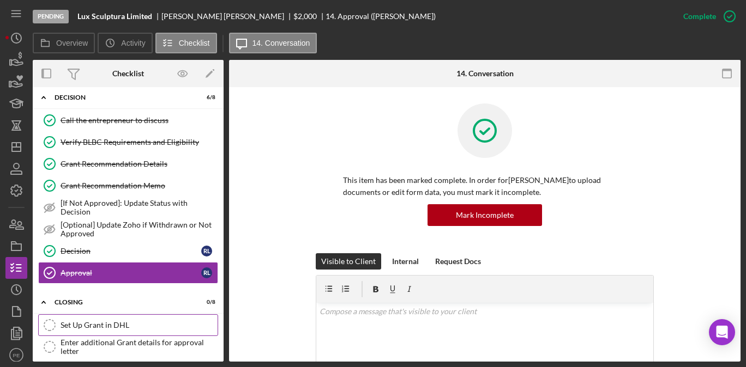
click at [95, 325] on div "Set Up Grant in DHL" at bounding box center [139, 325] width 157 height 9
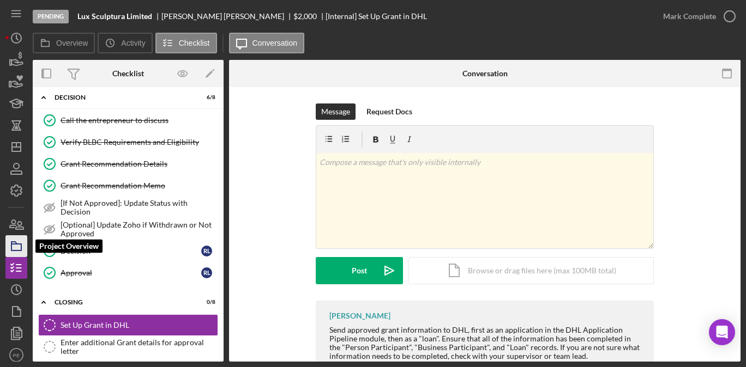
click at [17, 251] on rect "button" at bounding box center [16, 247] width 10 height 7
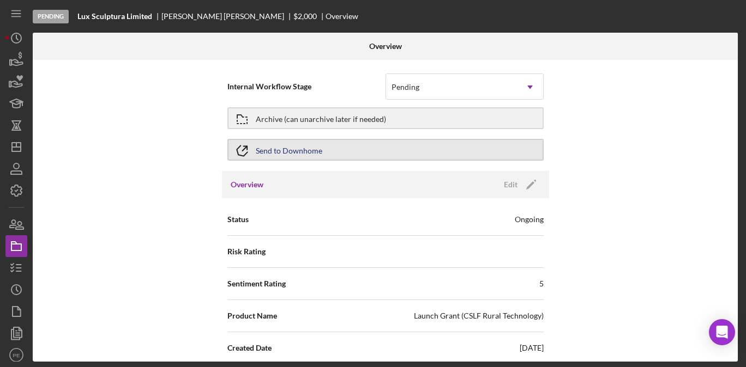
click at [415, 146] on button "Send to Downhome" at bounding box center [385, 150] width 316 height 22
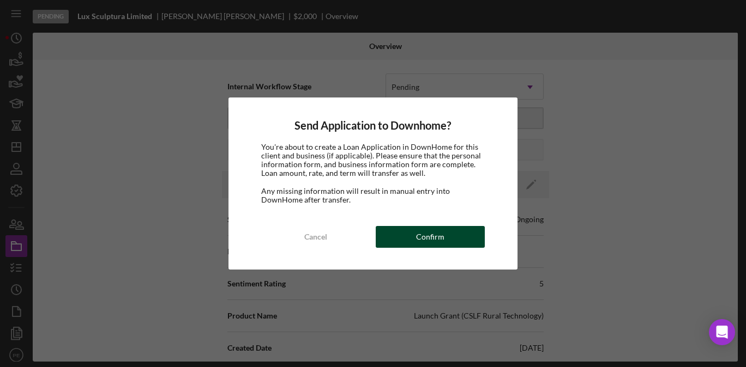
click at [401, 237] on button "Confirm" at bounding box center [430, 237] width 109 height 22
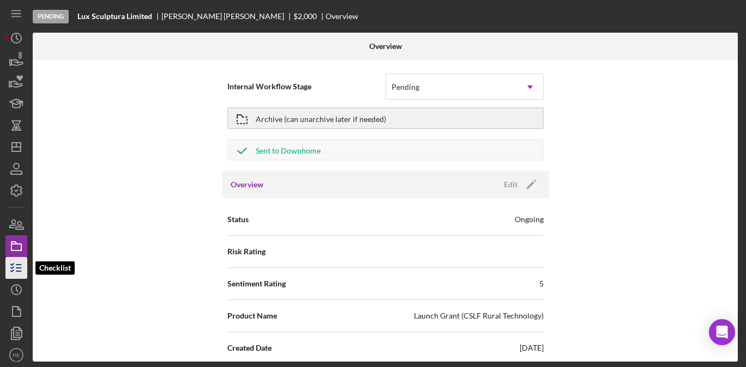
click at [18, 266] on icon "button" at bounding box center [16, 268] width 27 height 27
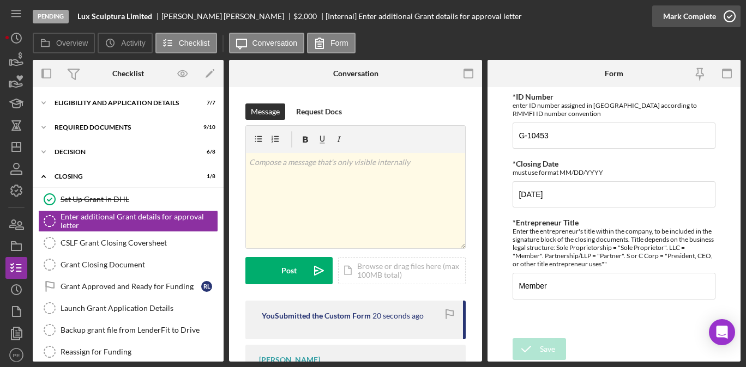
click at [697, 11] on div "Mark Complete" at bounding box center [689, 16] width 53 height 22
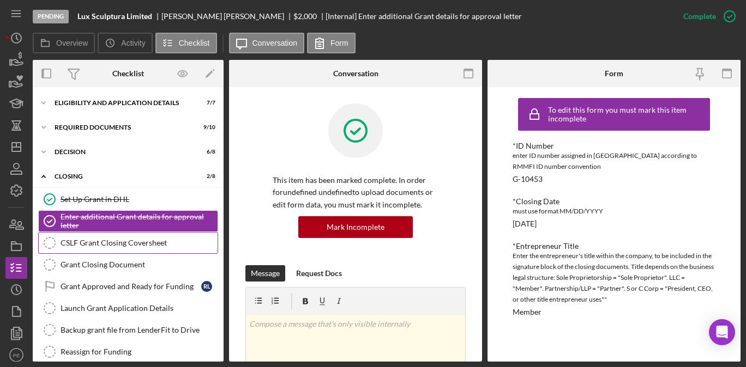
click at [102, 245] on div "CSLF Grant Closing Coversheet" at bounding box center [139, 243] width 157 height 9
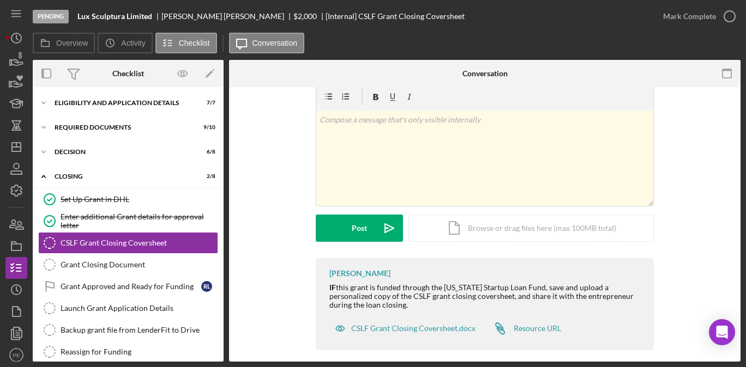
scroll to position [53, 0]
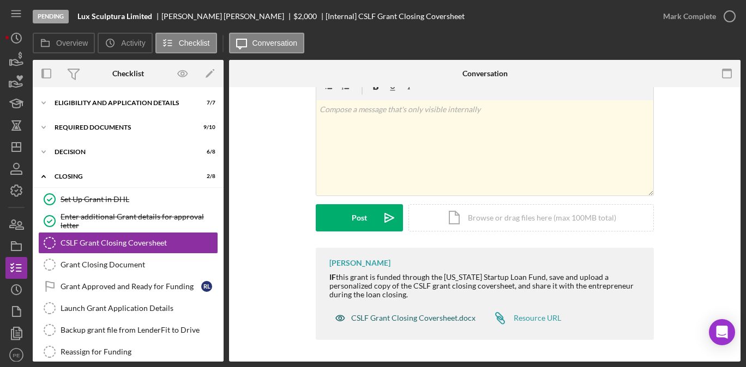
click at [395, 316] on div "CSLF Grant Closing Coversheet.docx" at bounding box center [413, 318] width 124 height 9
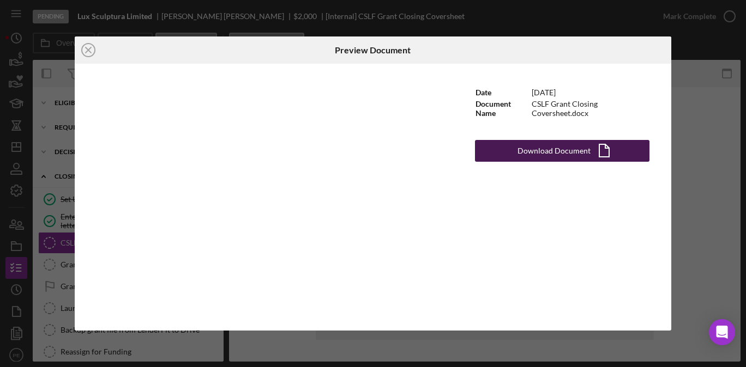
click at [548, 151] on div "Download Document" at bounding box center [553, 151] width 73 height 22
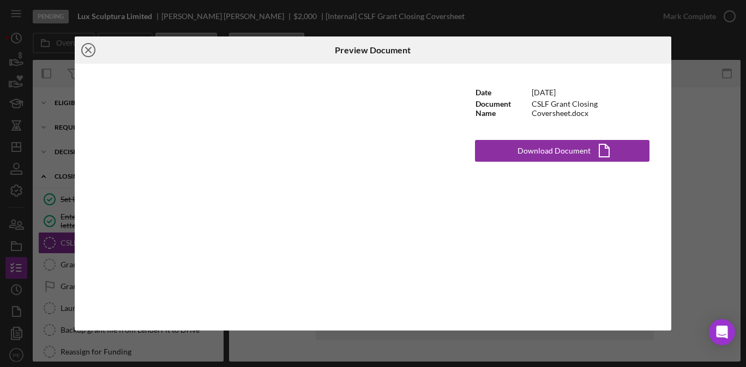
click at [96, 55] on icon "Icon/Close" at bounding box center [88, 50] width 27 height 27
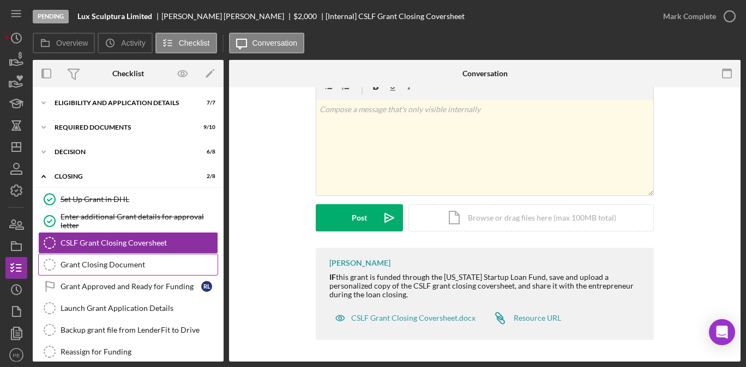
click at [167, 264] on div "Grant Closing Document" at bounding box center [139, 265] width 157 height 9
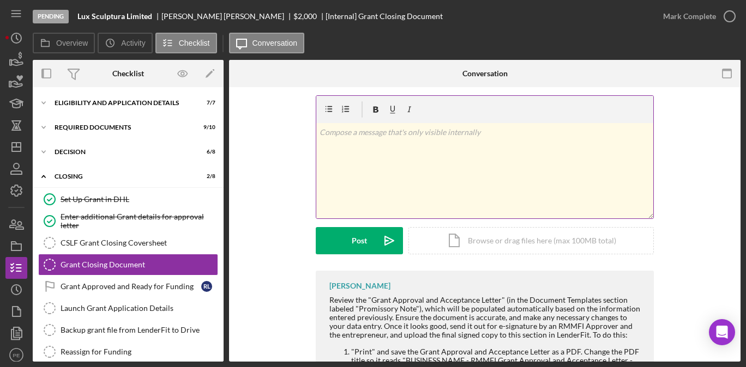
scroll to position [9, 0]
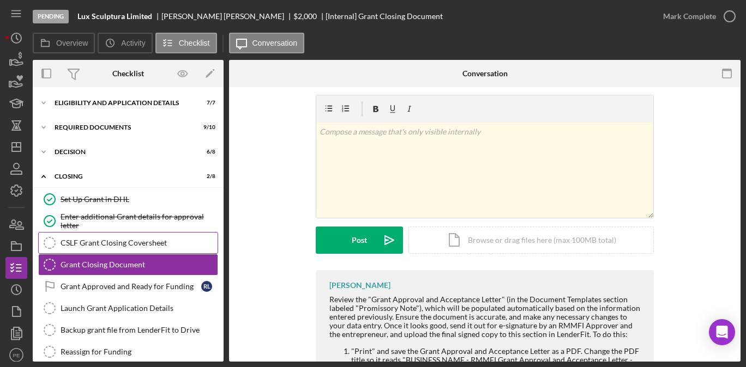
click at [134, 249] on link "CSLF Grant Closing Coversheet CSLF Grant Closing Coversheet" at bounding box center [128, 243] width 180 height 22
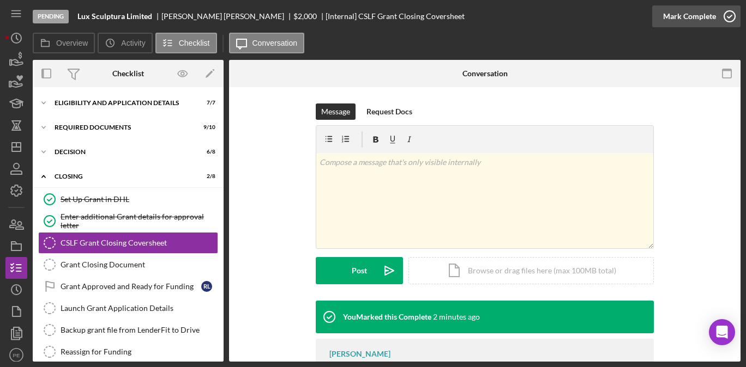
click at [690, 23] on div "Mark Complete" at bounding box center [689, 16] width 53 height 22
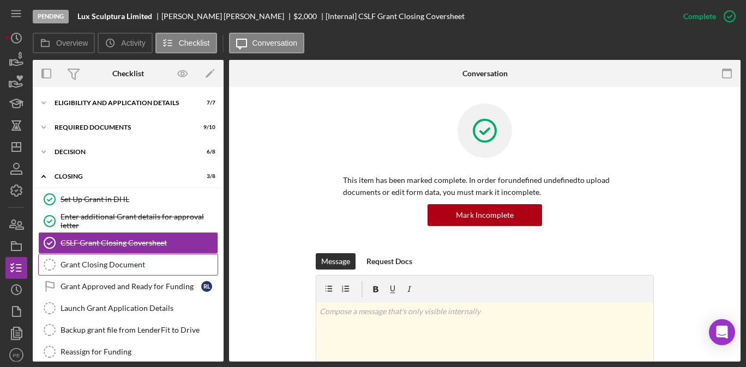
click at [133, 264] on div "Grant Closing Document" at bounding box center [139, 265] width 157 height 9
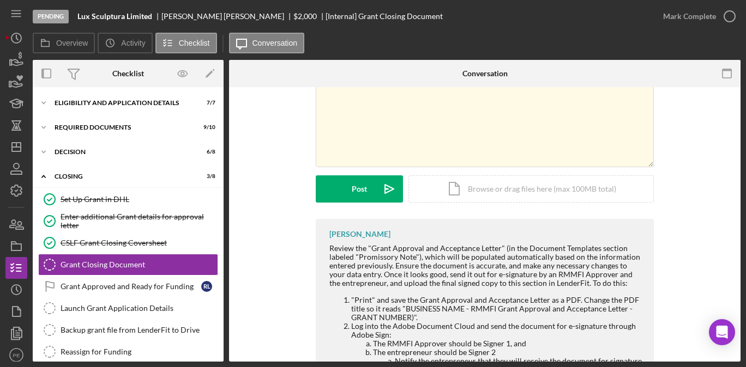
scroll to position [63, 0]
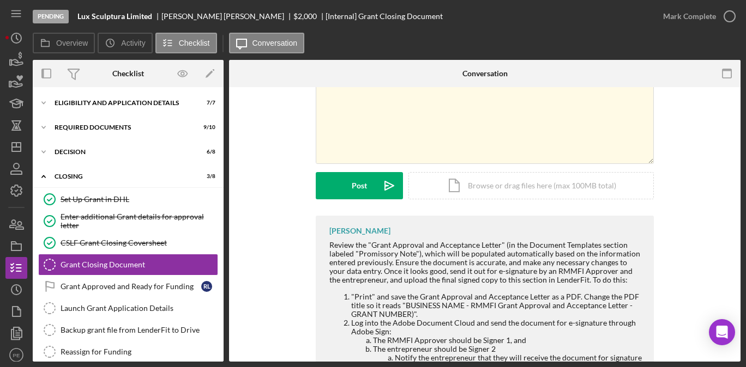
click at [156, 16] on div "Lux Sculptura Limited" at bounding box center [119, 16] width 84 height 9
click at [155, 16] on div "Lux Sculptura Limited" at bounding box center [119, 16] width 84 height 9
click at [144, 13] on b "Lux Sculptura Limited" at bounding box center [114, 16] width 75 height 9
drag, startPoint x: 153, startPoint y: 15, endPoint x: 80, endPoint y: 15, distance: 73.6
click at [80, 15] on div "Lux Sculptura Limited" at bounding box center [119, 16] width 84 height 9
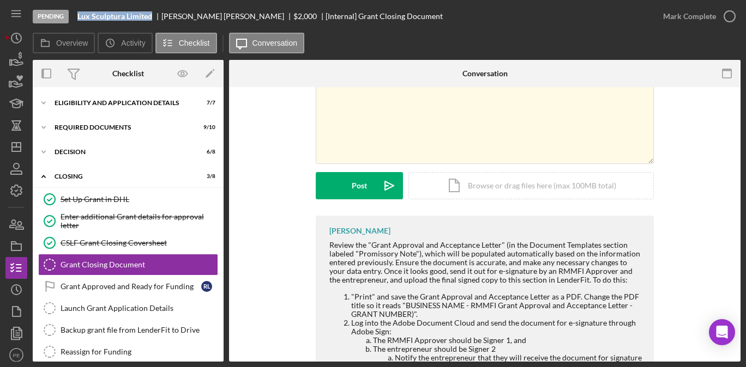
copy b "Lux Sculptura Limited"
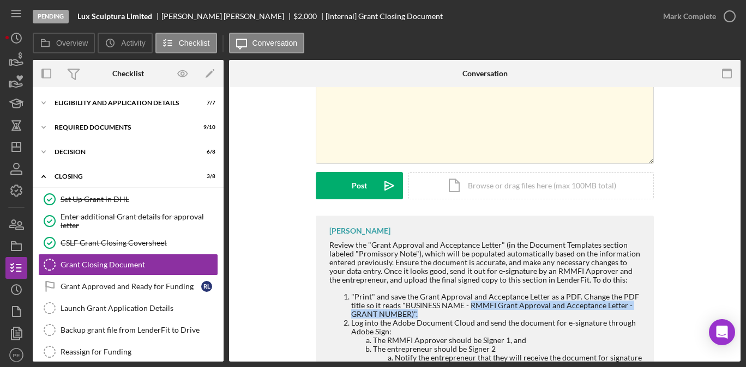
drag, startPoint x: 468, startPoint y: 305, endPoint x: 455, endPoint y: 313, distance: 15.3
click at [455, 313] on li ""Print" and save the Grant Approval and Acceptance Letter as a PDF. Change the …" at bounding box center [497, 306] width 292 height 26
copy li "RMMFI Grant Approval and Acceptance Letter - GRANT NUMBER)"."
click at [697, 15] on div "Mark Complete" at bounding box center [689, 16] width 53 height 22
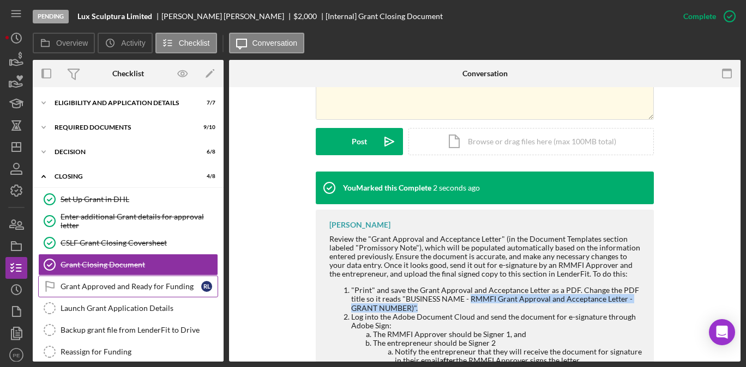
scroll to position [266, 0]
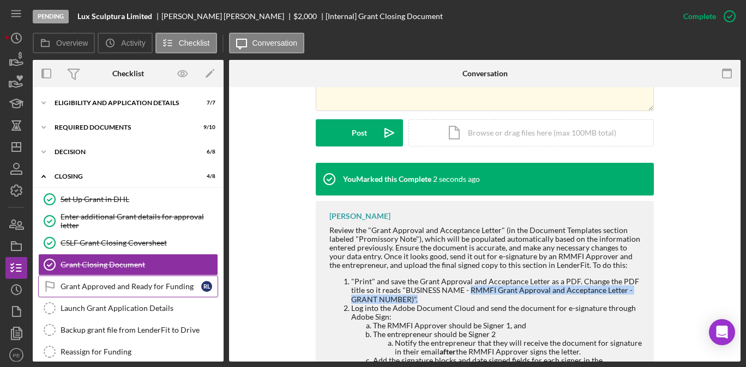
click at [163, 294] on link "Grant Approved and Ready for Funding Grant Approved and Ready for Funding R L" at bounding box center [128, 287] width 180 height 22
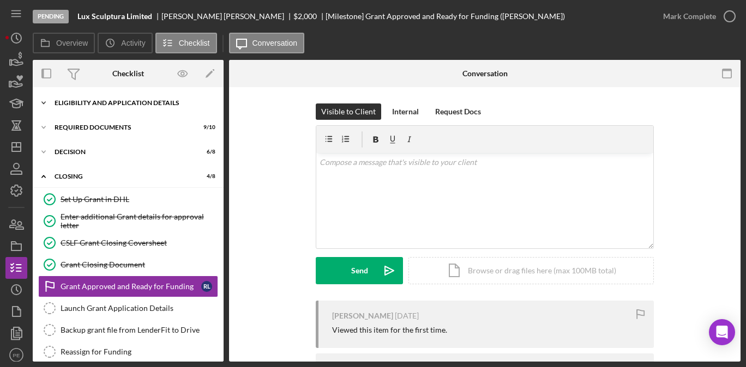
click at [114, 102] on div "Eligibility and Application Details" at bounding box center [132, 103] width 155 height 7
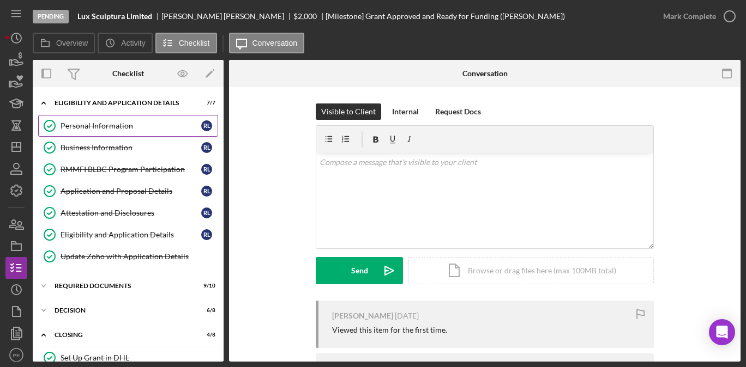
click at [104, 130] on link "Personal Information Personal Information R L" at bounding box center [128, 126] width 180 height 22
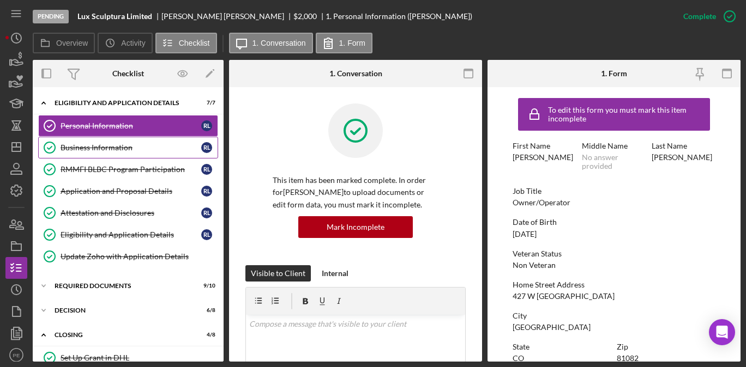
click at [124, 149] on div "Business Information" at bounding box center [131, 147] width 141 height 9
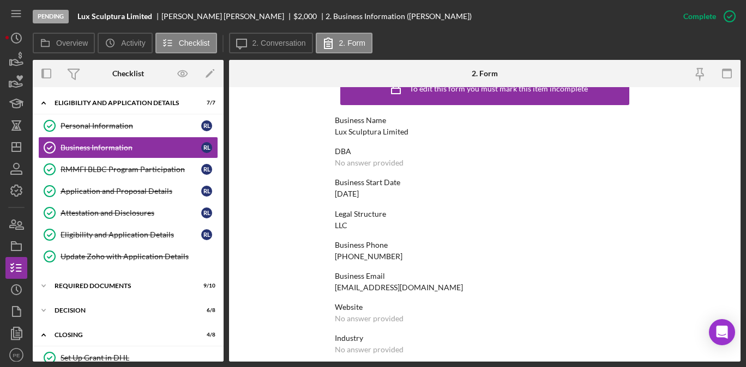
scroll to position [28, 0]
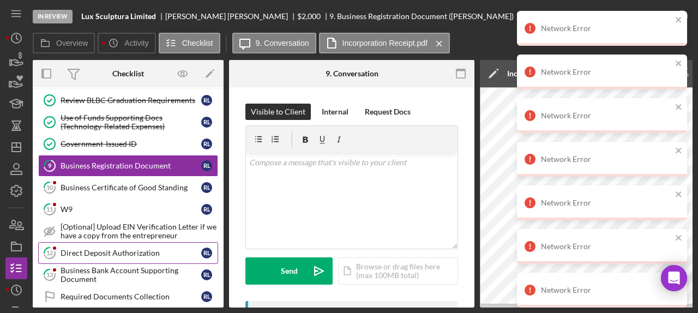
scroll to position [216, 0]
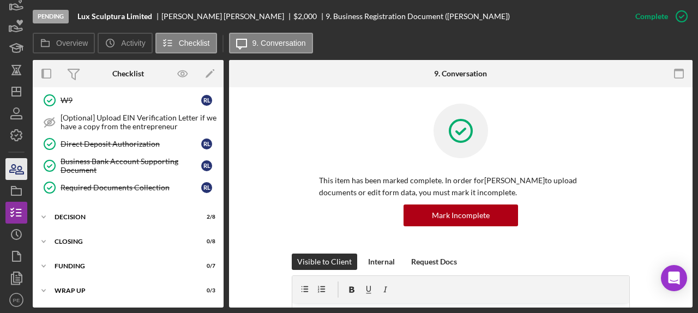
scroll to position [59, 0]
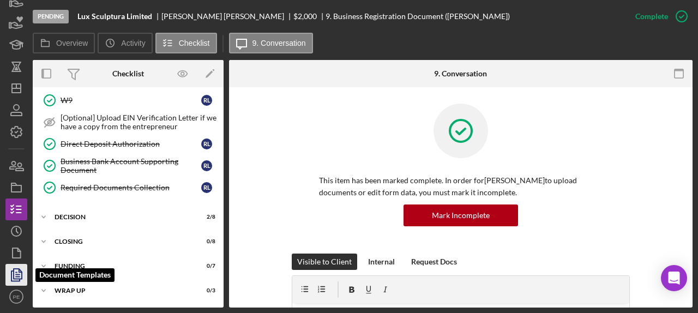
click at [26, 276] on icon "button" at bounding box center [16, 274] width 27 height 27
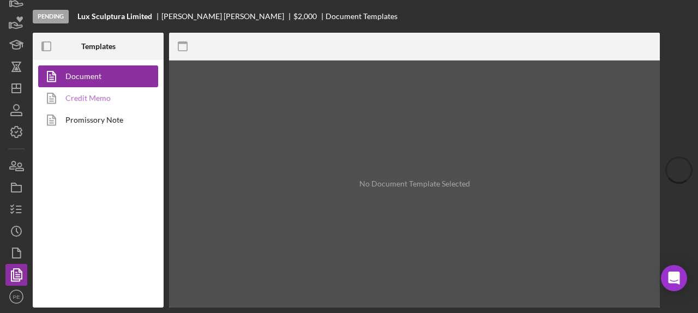
click at [109, 101] on link "Credit Memo" at bounding box center [95, 98] width 114 height 22
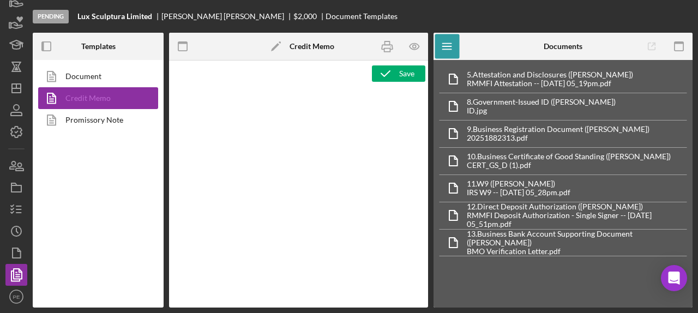
type textarea "<p style="margin-bottom: 0px; text-align: center;" align="center"><strong><span…"
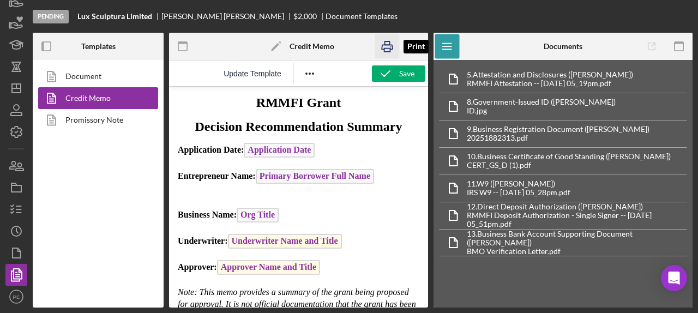
click at [390, 52] on icon "button" at bounding box center [386, 46] width 25 height 25
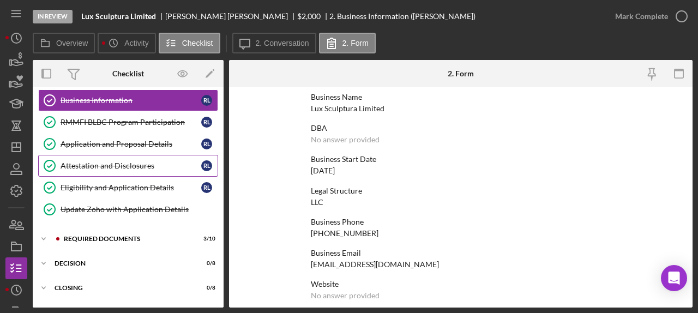
scroll to position [63, 0]
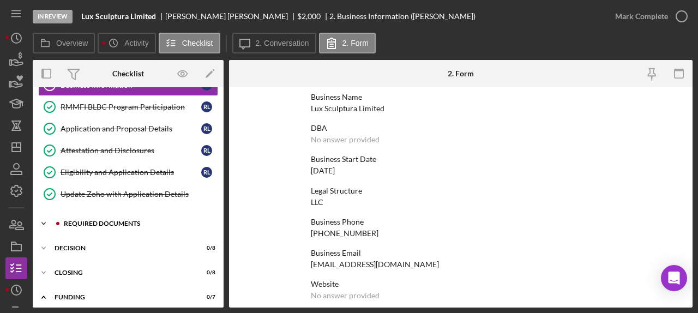
click at [94, 219] on div "Icon/Expander Required Documents 3 / 10" at bounding box center [128, 224] width 191 height 22
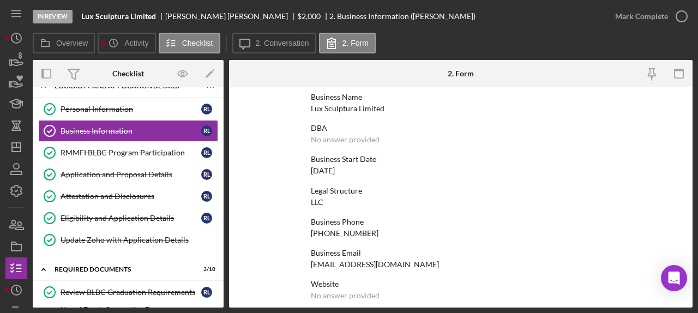
scroll to position [0, 0]
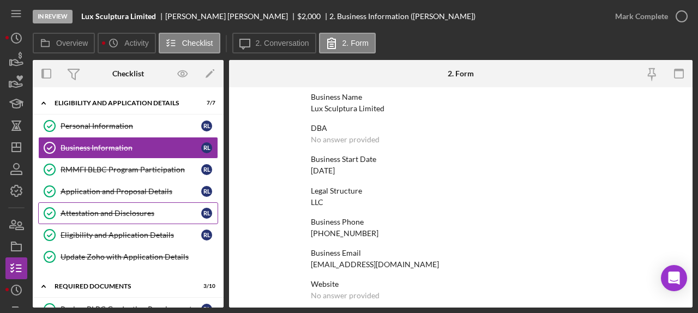
click at [116, 213] on div "Attestation and Disclosures" at bounding box center [131, 213] width 141 height 9
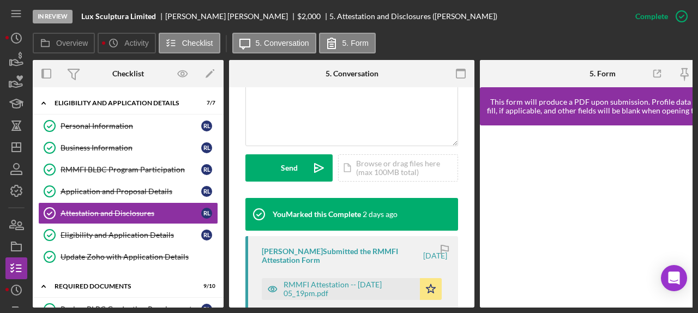
scroll to position [281, 0]
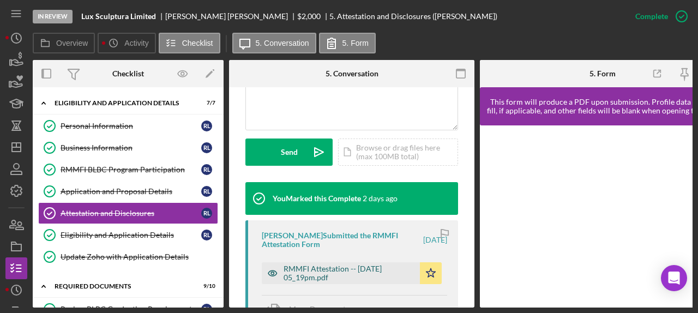
click at [339, 265] on div "RMMFI Attestation -- [DATE] 05_19pm.pdf" at bounding box center [348, 272] width 131 height 17
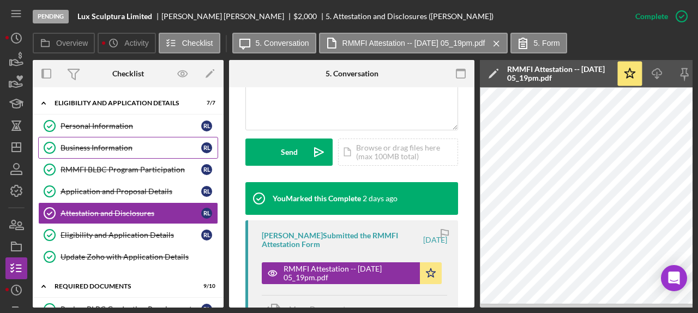
click at [122, 147] on div "Business Information" at bounding box center [131, 147] width 141 height 9
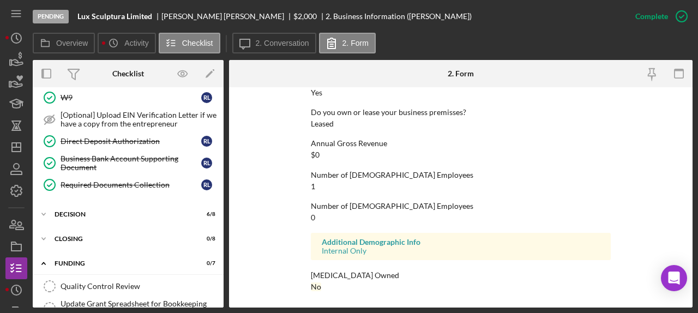
scroll to position [371, 0]
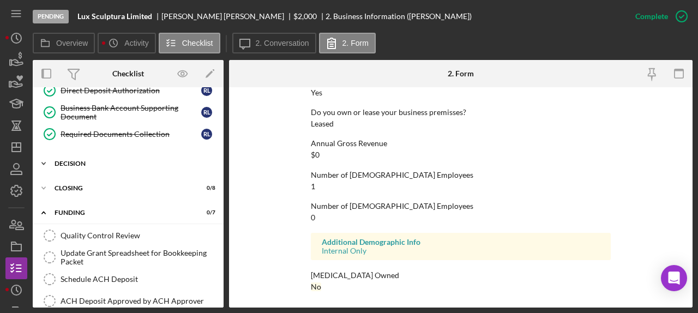
click at [79, 166] on div "Decision" at bounding box center [132, 163] width 155 height 7
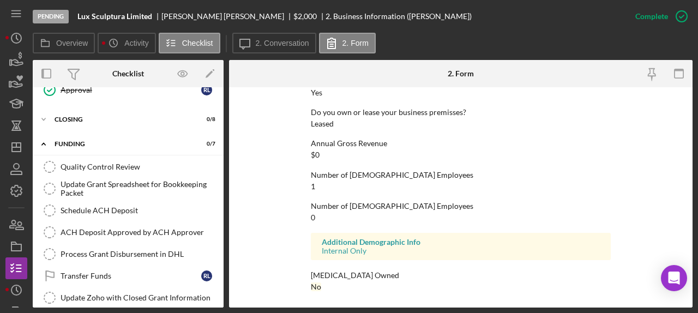
scroll to position [650, 0]
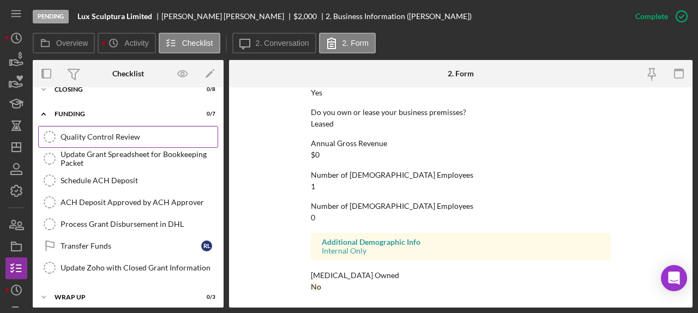
click at [96, 134] on div "Quality Control Review" at bounding box center [139, 136] width 157 height 9
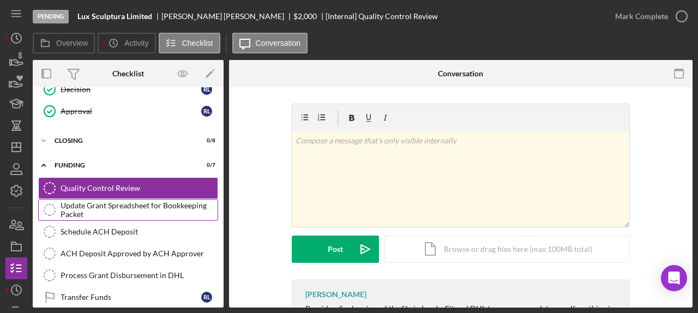
scroll to position [570, 0]
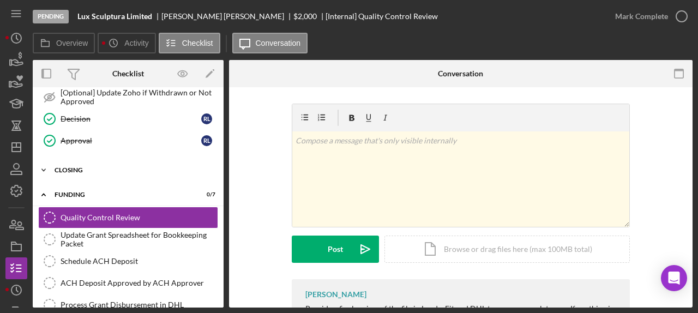
click at [97, 166] on div "Icon/Expander Closing 0 / 8" at bounding box center [128, 170] width 191 height 22
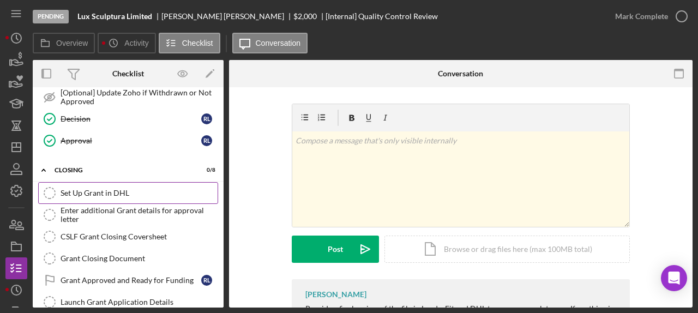
click at [93, 184] on link "Set Up Grant in DHL Set Up Grant in DHL" at bounding box center [128, 193] width 180 height 22
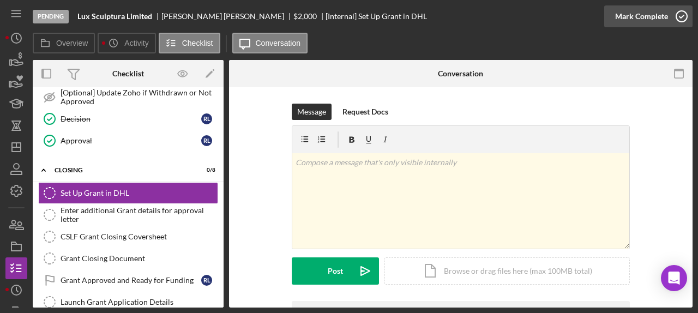
click at [652, 20] on div "Mark Complete" at bounding box center [641, 16] width 53 height 22
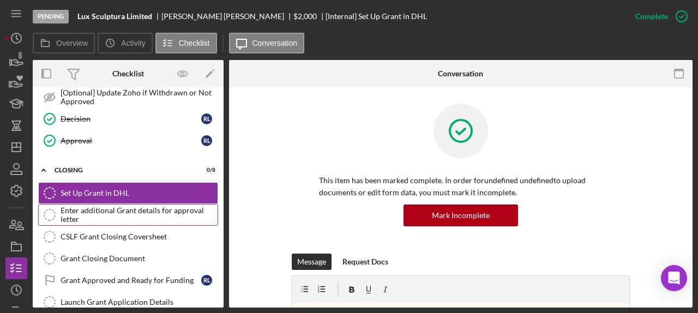
click at [136, 214] on div "Enter additional Grant details for approval letter" at bounding box center [139, 214] width 157 height 17
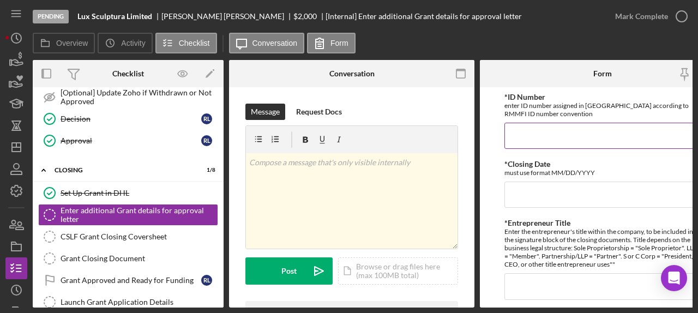
click at [565, 133] on input "*ID Number" at bounding box center [602, 136] width 196 height 26
type input "G-10453"
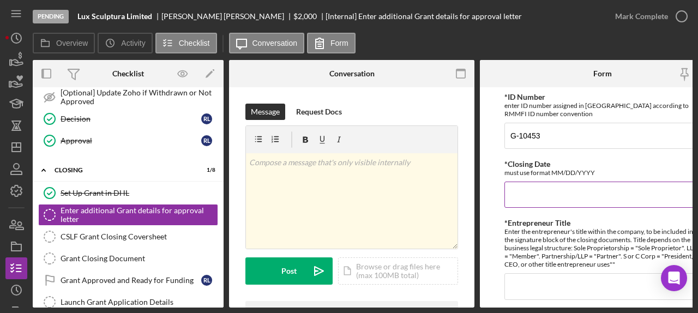
click at [563, 189] on input "*Closing Date" at bounding box center [602, 195] width 196 height 26
type input "0"
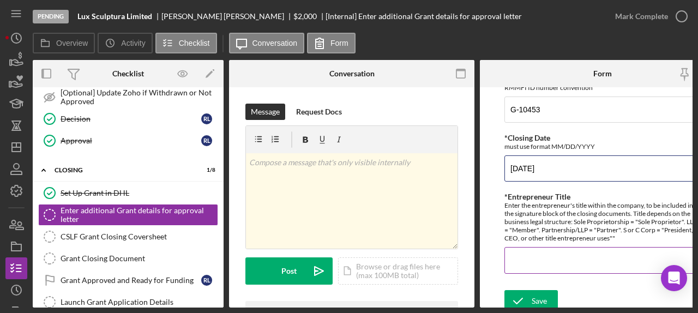
type input "10/09/2025"
click at [580, 260] on input "*Entrepreneur Title" at bounding box center [602, 260] width 196 height 26
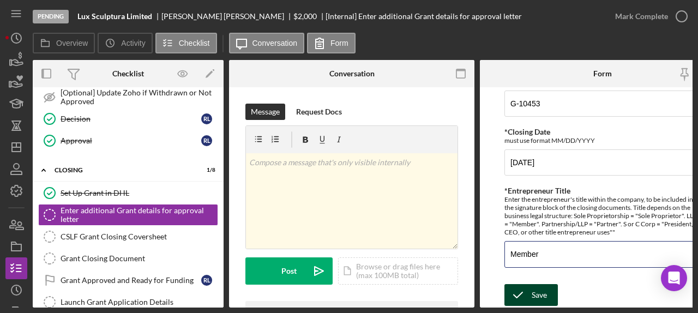
type input "Member"
click at [535, 301] on div "Save" at bounding box center [538, 295] width 15 height 22
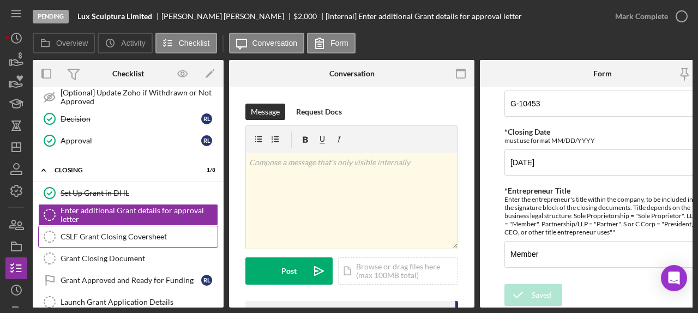
click at [120, 239] on div "CSLF Grant Closing Coversheet" at bounding box center [139, 236] width 157 height 9
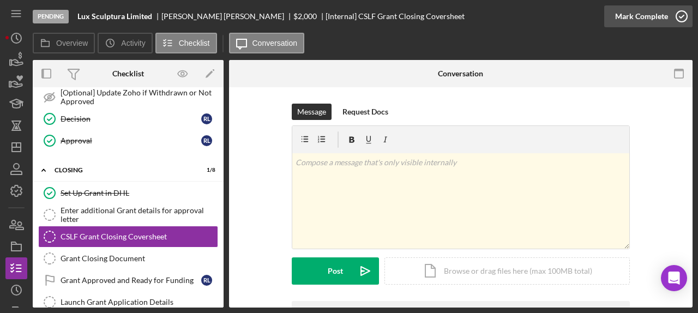
click at [640, 14] on div "Mark Complete" at bounding box center [641, 16] width 53 height 22
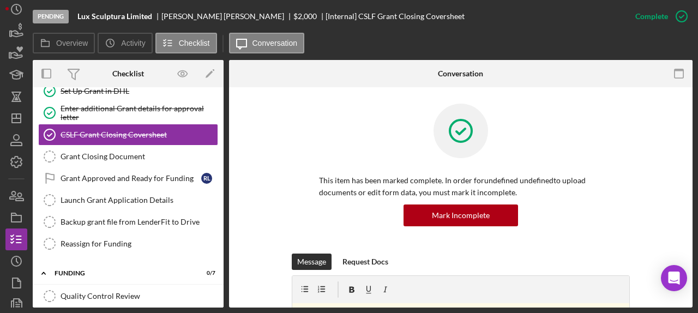
scroll to position [59, 0]
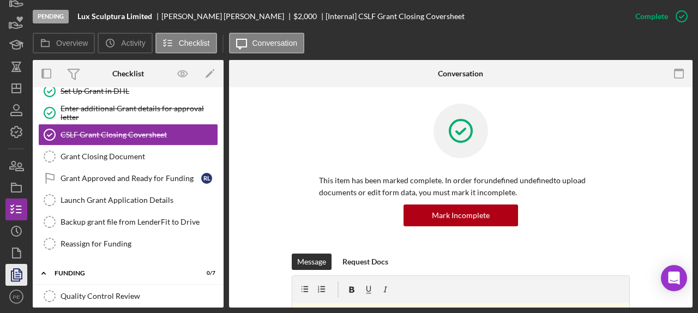
click at [16, 273] on icon "button" at bounding box center [16, 274] width 27 height 27
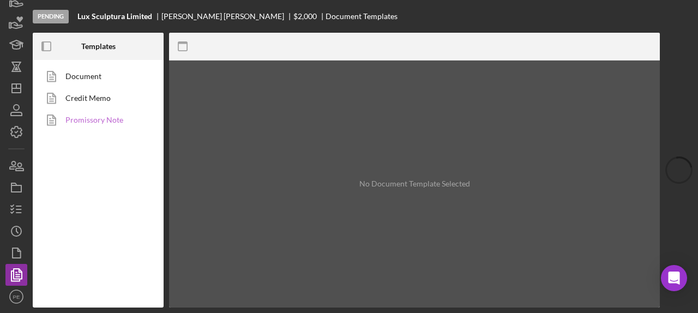
click at [119, 122] on link "Promissory Note" at bounding box center [95, 120] width 114 height 22
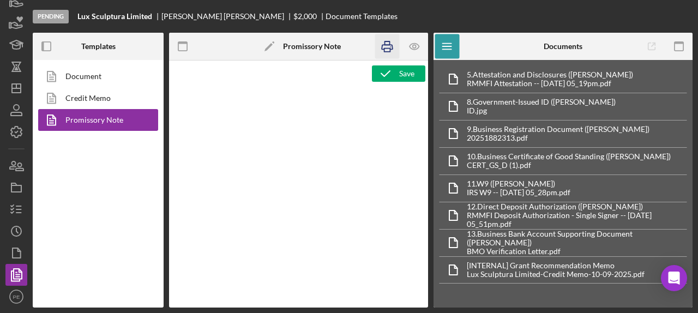
type textarea "<div> <p style="text-align: center;" align="center"><strong><span style="font-s…"
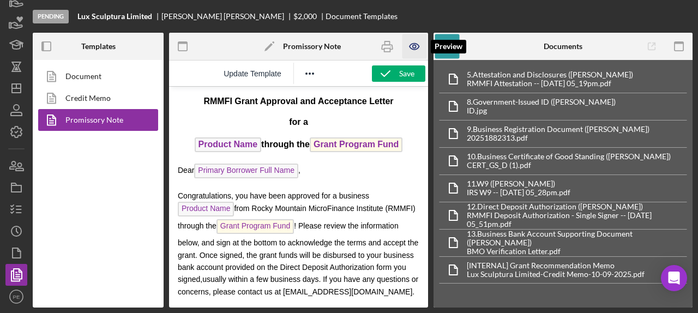
click at [413, 49] on icon "button" at bounding box center [413, 47] width 9 height 6
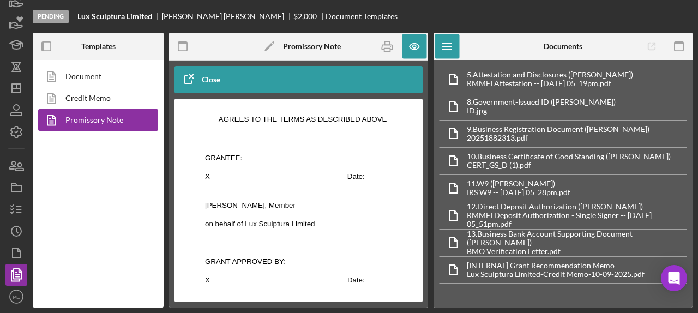
scroll to position [1856, 0]
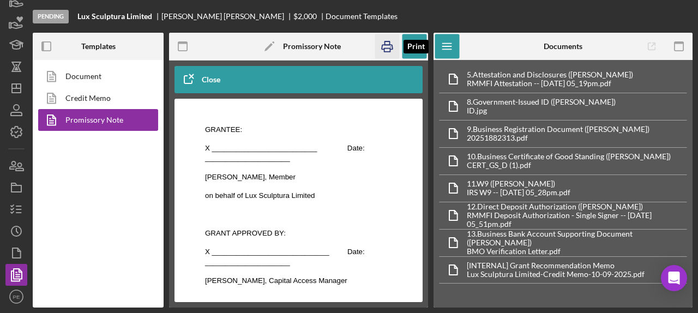
click at [391, 41] on icon "button" at bounding box center [386, 46] width 25 height 25
click at [19, 213] on icon "button" at bounding box center [16, 209] width 27 height 27
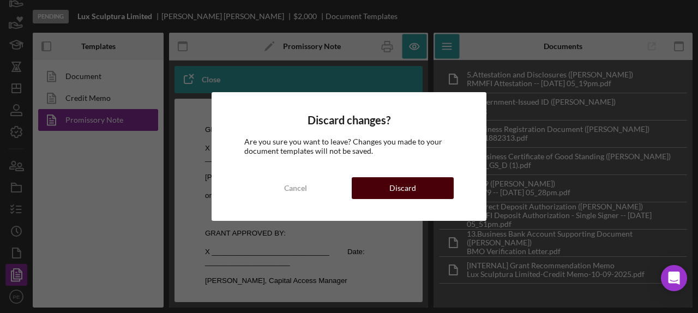
click at [433, 197] on button "Discard" at bounding box center [403, 188] width 102 height 22
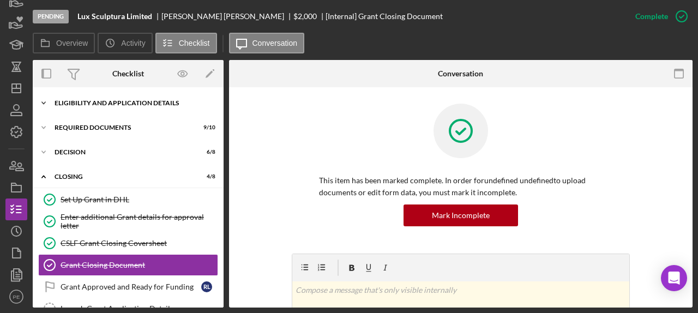
click at [49, 106] on icon "Icon/Expander" at bounding box center [44, 103] width 22 height 22
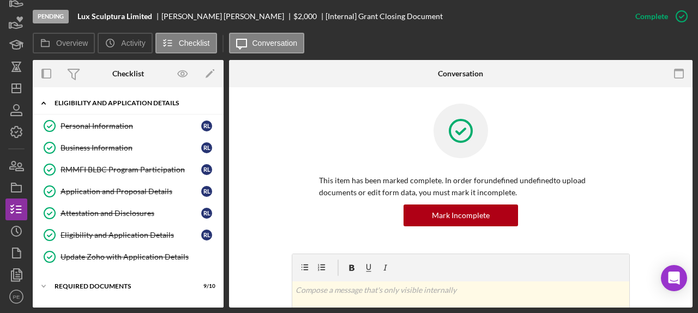
click at [49, 106] on icon "Icon/Expander" at bounding box center [44, 103] width 22 height 22
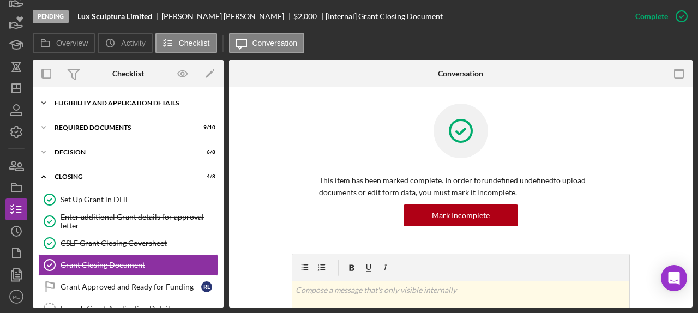
click at [49, 106] on icon "Icon/Expander" at bounding box center [44, 103] width 22 height 22
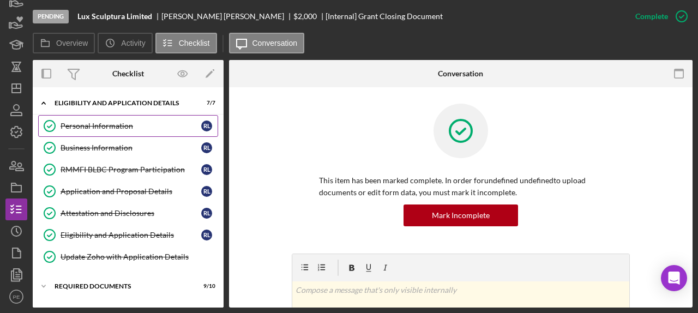
click at [87, 124] on div "Personal Information" at bounding box center [131, 126] width 141 height 9
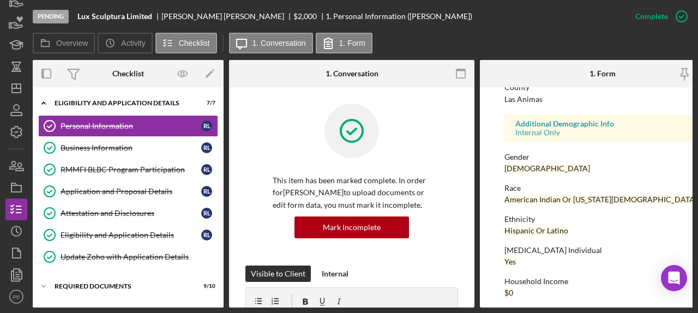
scroll to position [301, 0]
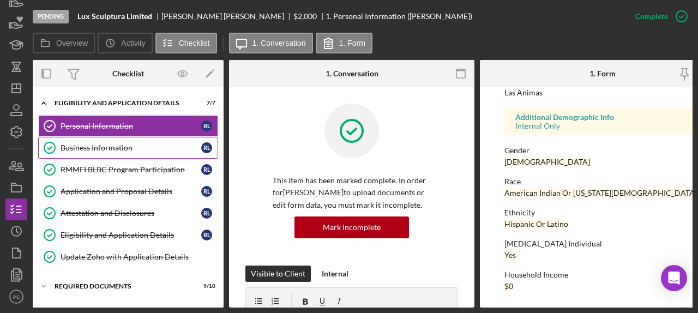
click at [93, 149] on div "Business Information" at bounding box center [131, 147] width 141 height 9
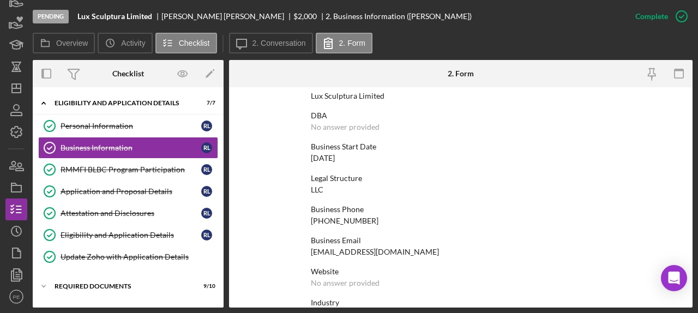
scroll to position [93, 0]
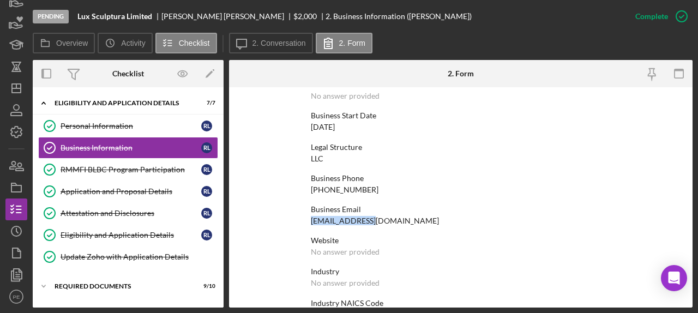
drag, startPoint x: 365, startPoint y: 222, endPoint x: 301, endPoint y: 224, distance: 64.4
click at [301, 224] on form "To edit this form you must mark this item incomplete Business Name Lux Sculptur…" at bounding box center [460, 197] width 463 height 220
copy div "RLara2@live.com"
